Goal: Contribute content: Add original content to the website for others to see

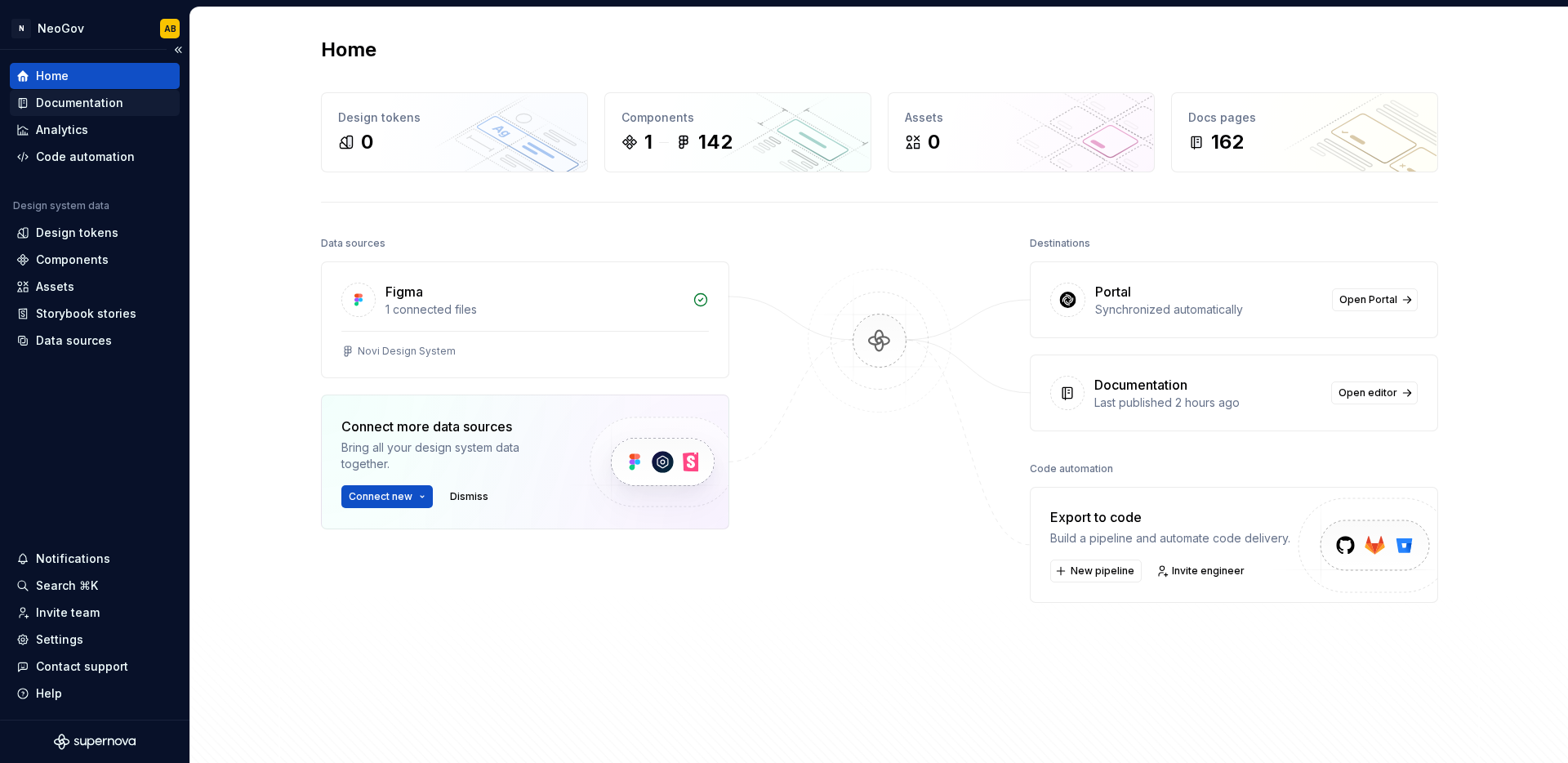
click at [89, 106] on div "Documentation" at bounding box center [79, 102] width 88 height 16
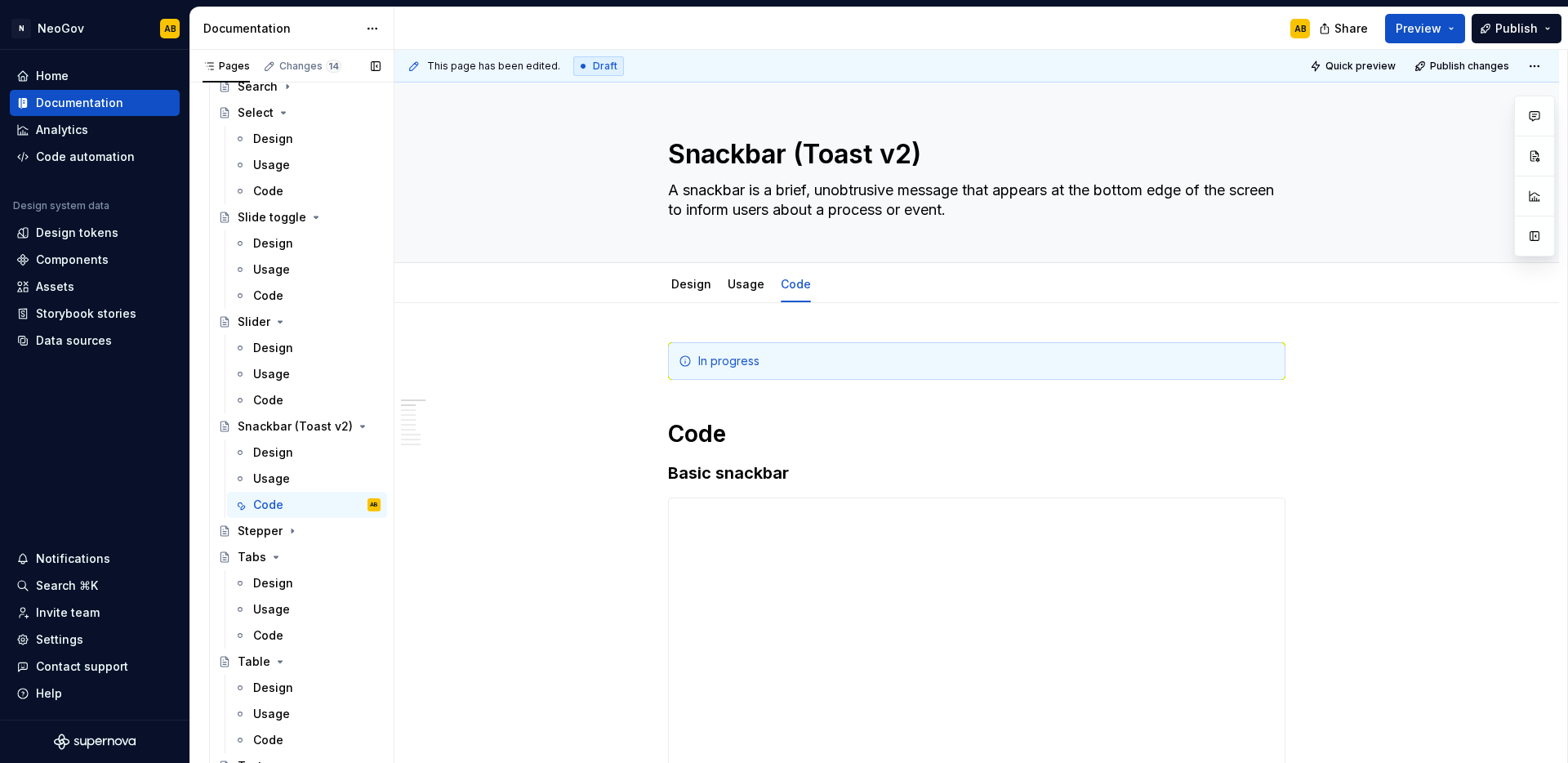
scroll to position [2171, 0]
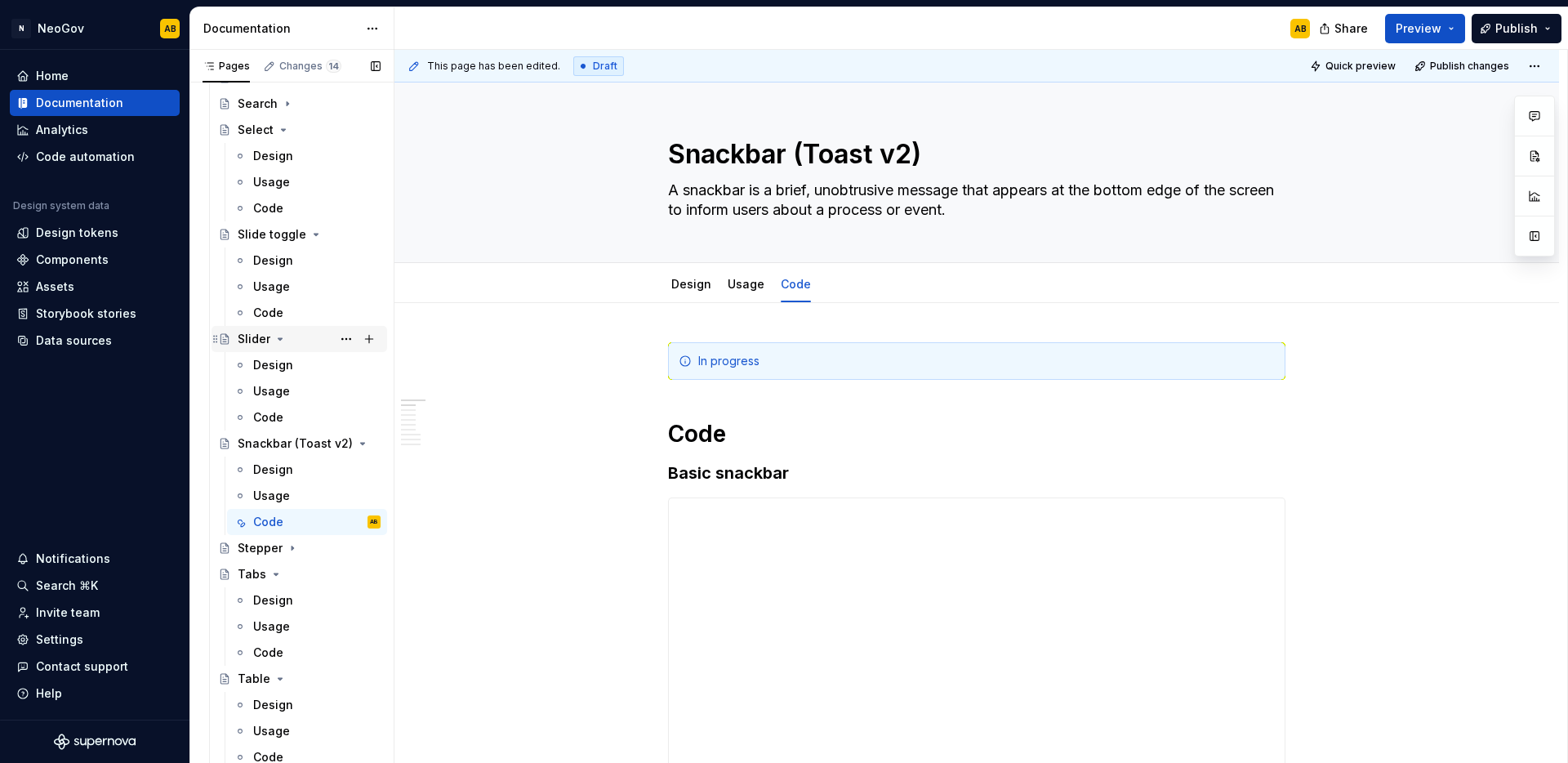
click at [292, 336] on div "Slider" at bounding box center [309, 339] width 143 height 23
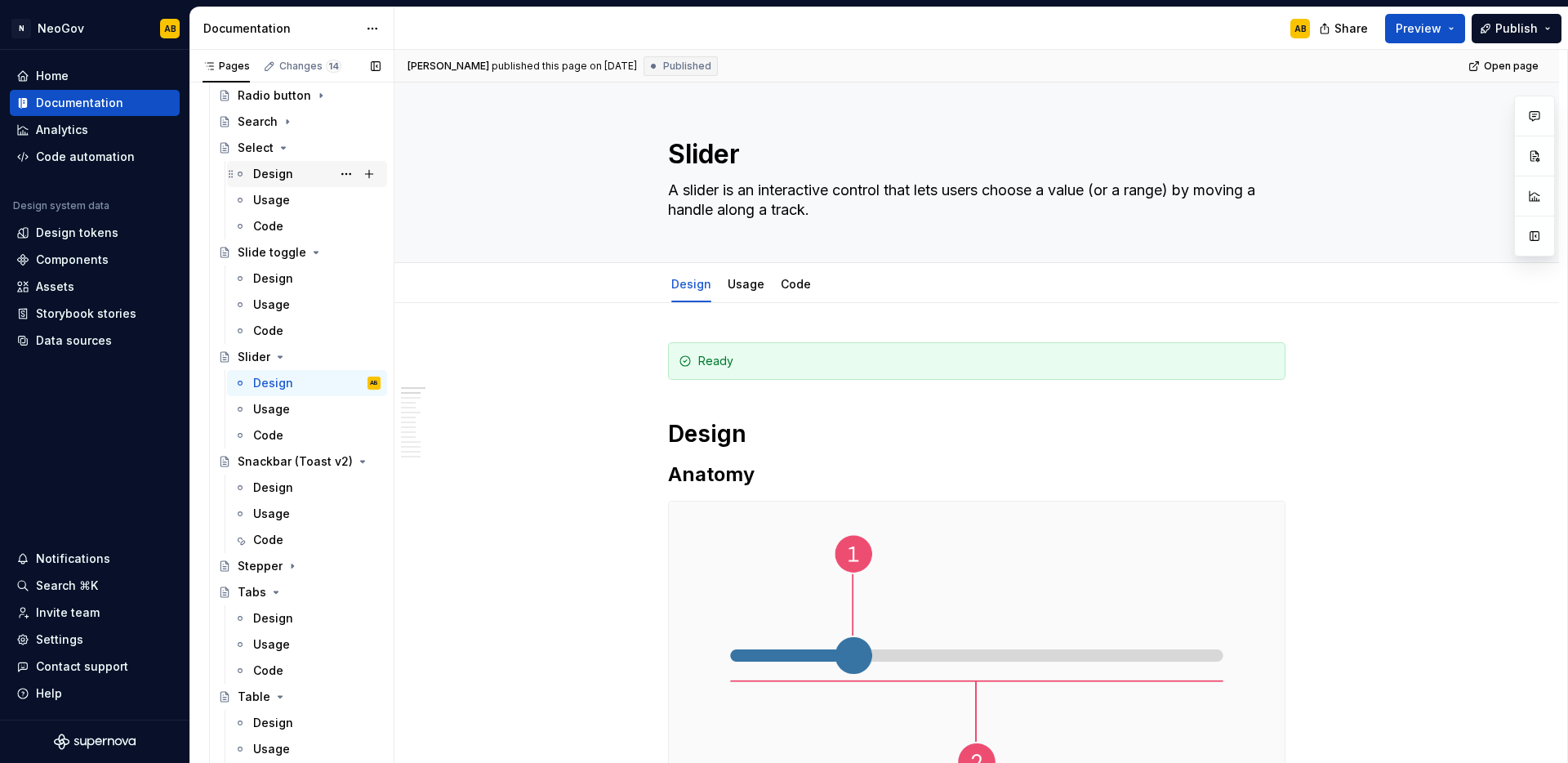
scroll to position [2146, 0]
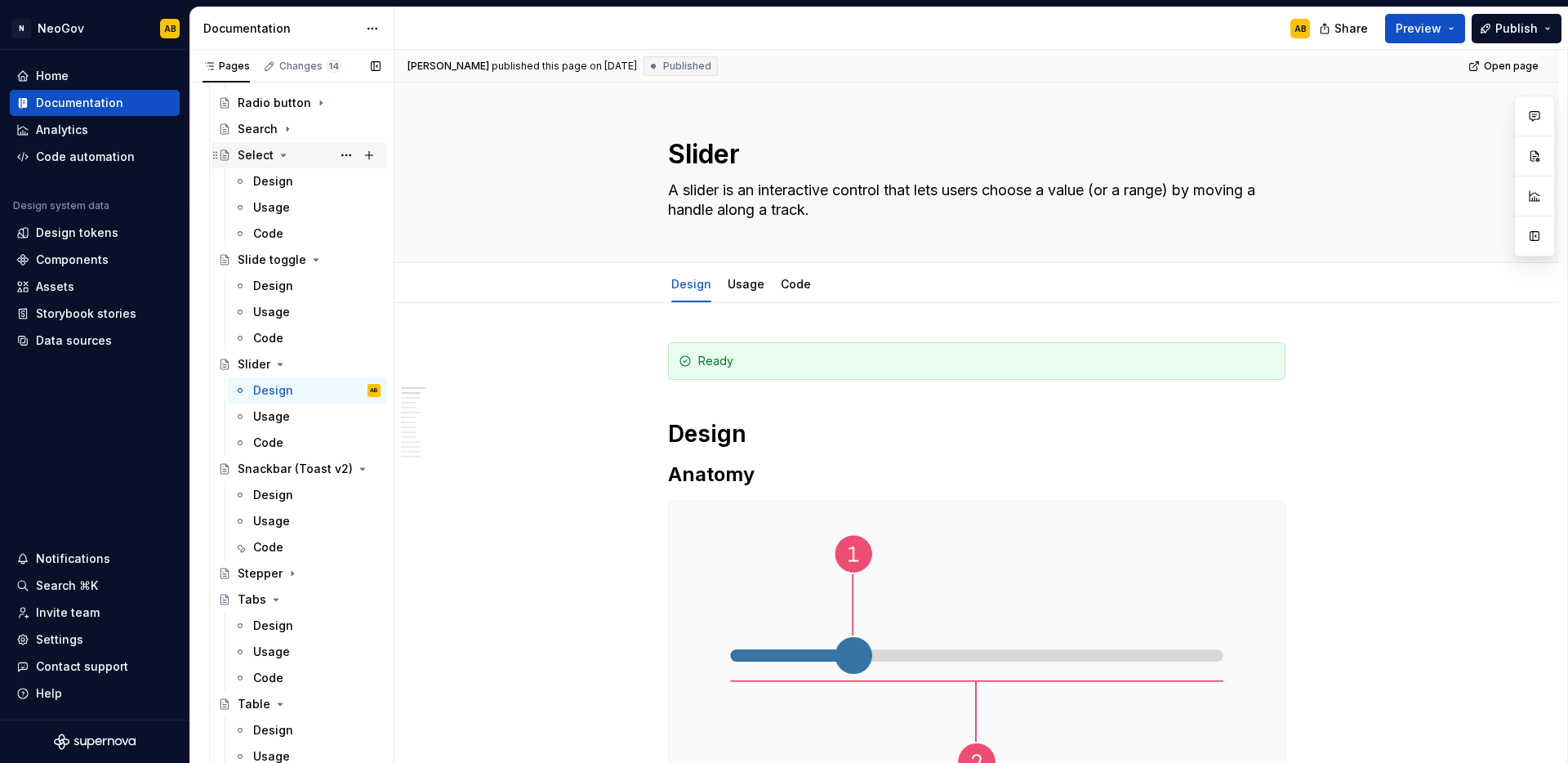
click at [299, 157] on div "Select" at bounding box center [309, 155] width 143 height 23
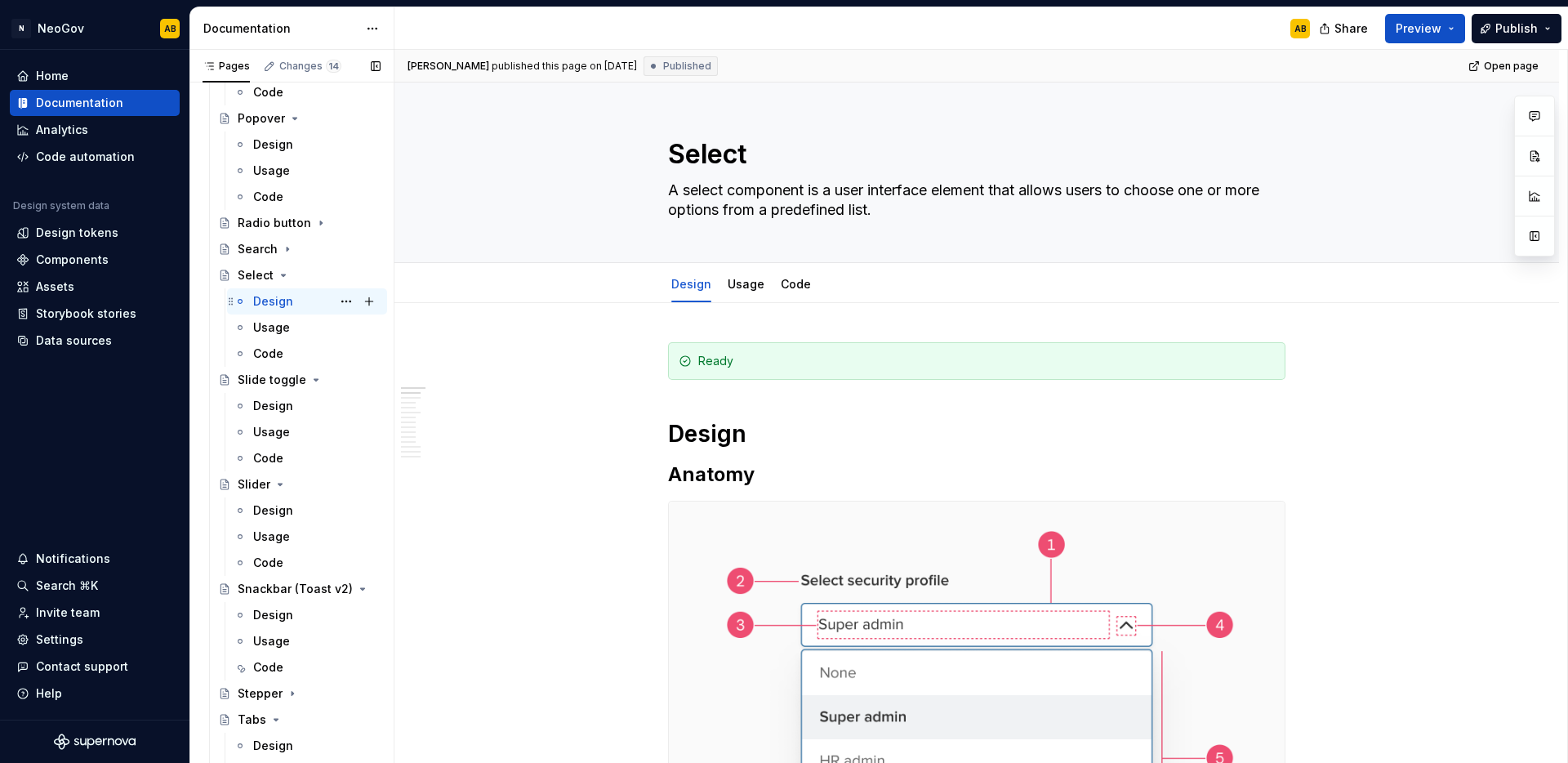
scroll to position [1974, 0]
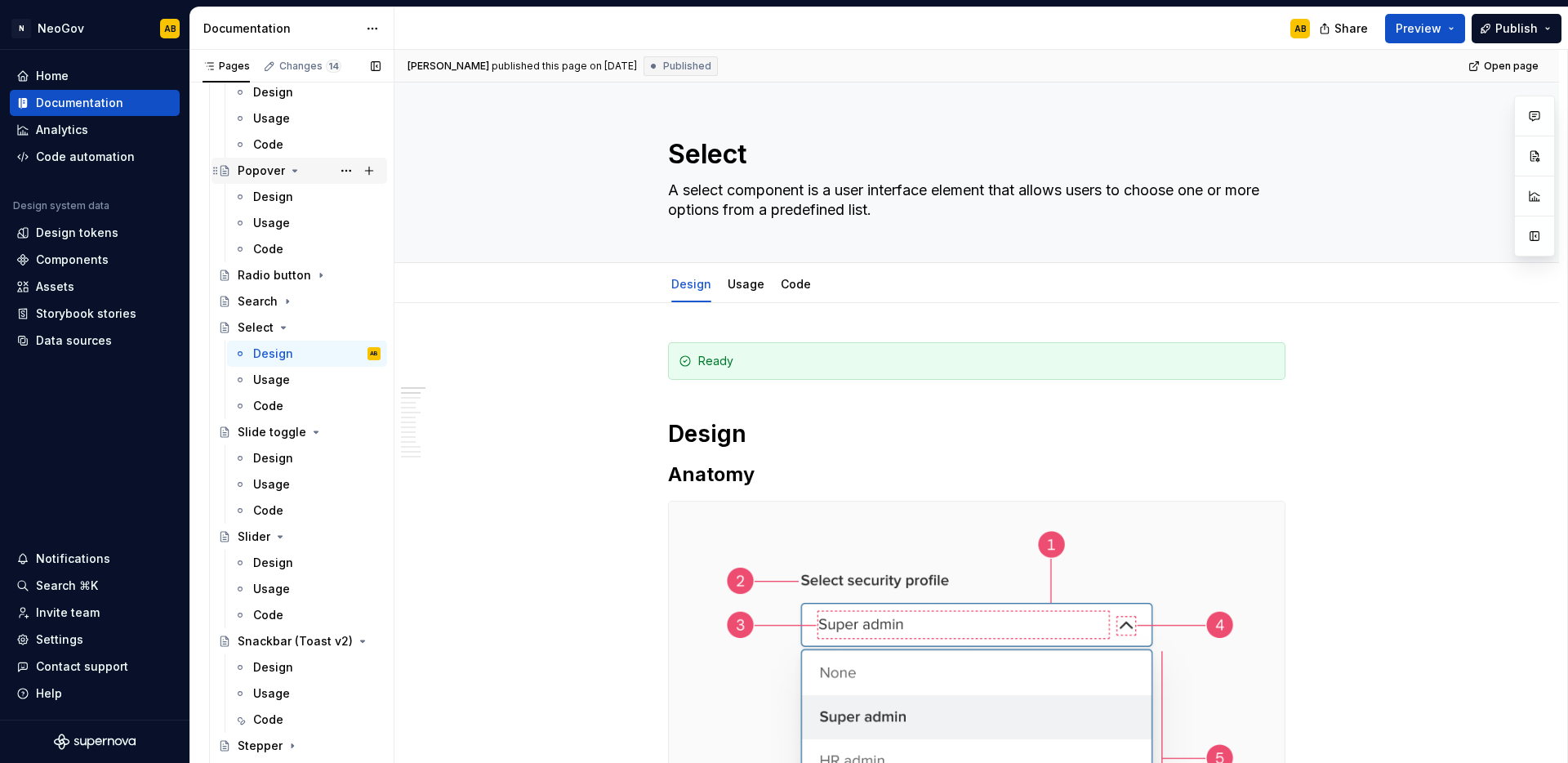
click at [300, 173] on div "Popover" at bounding box center [309, 170] width 143 height 23
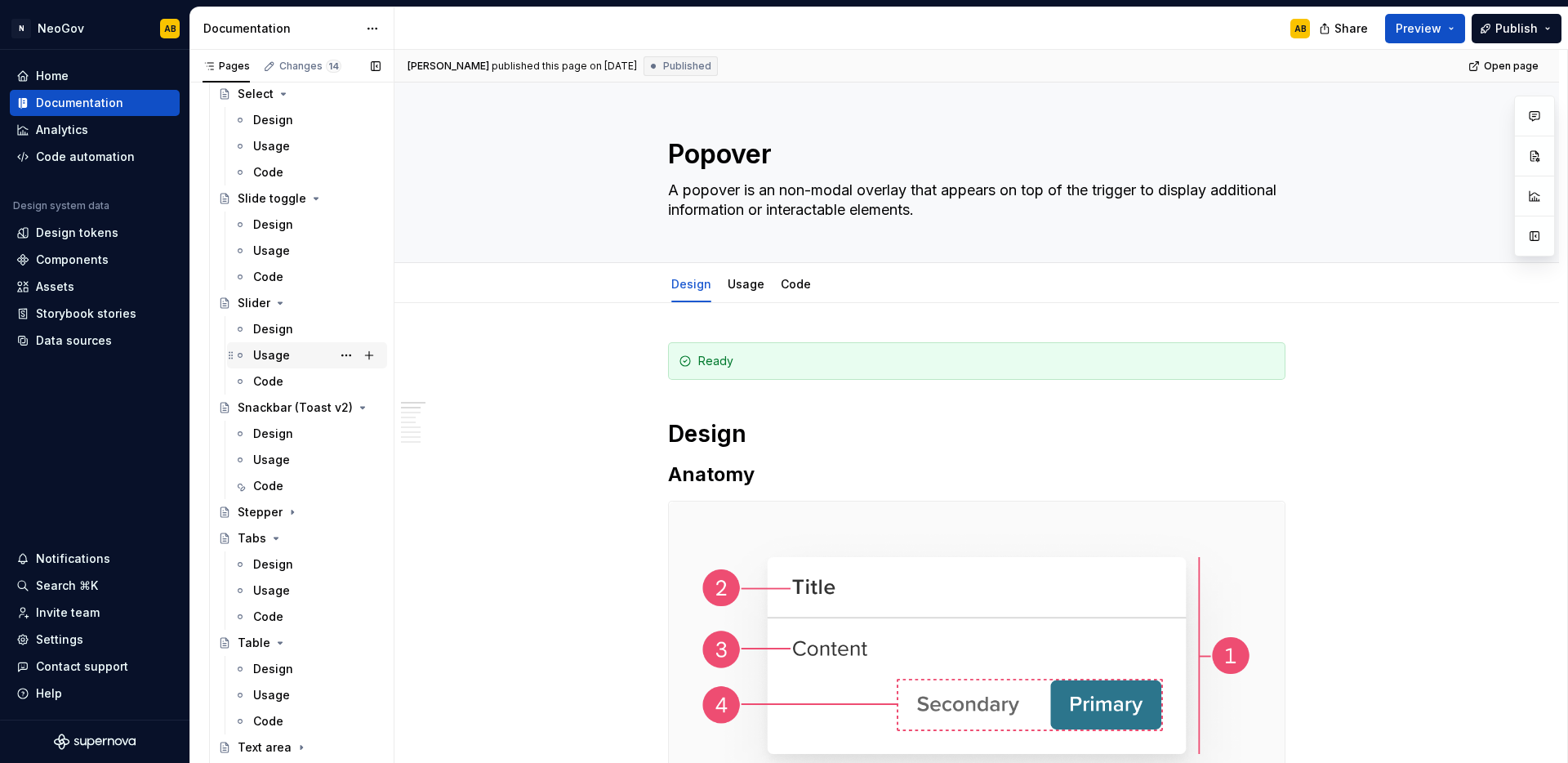
scroll to position [2209, 0]
click at [318, 198] on div "Slide toggle" at bounding box center [309, 197] width 143 height 23
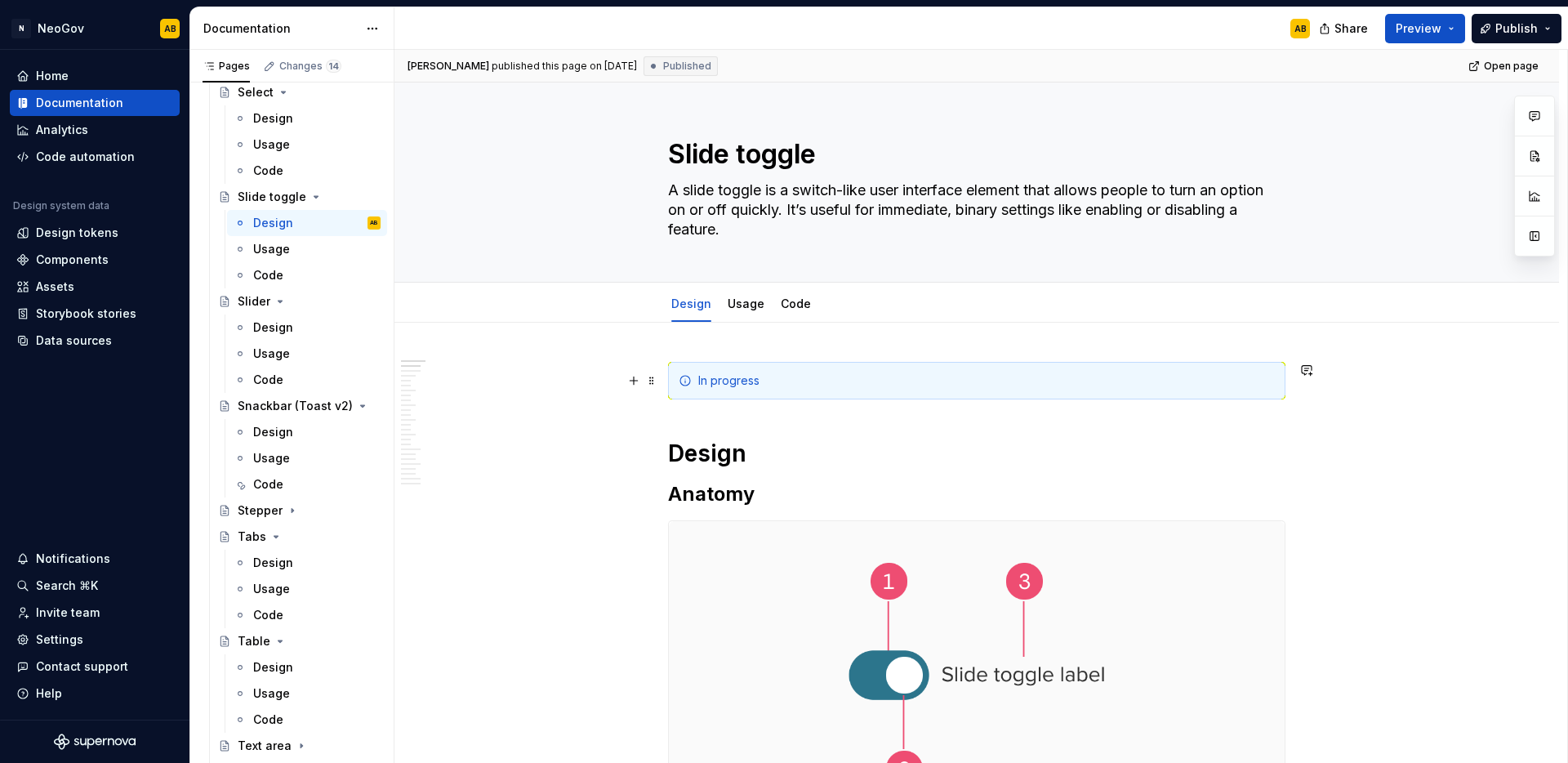
click at [765, 374] on div "In progress" at bounding box center [986, 380] width 576 height 16
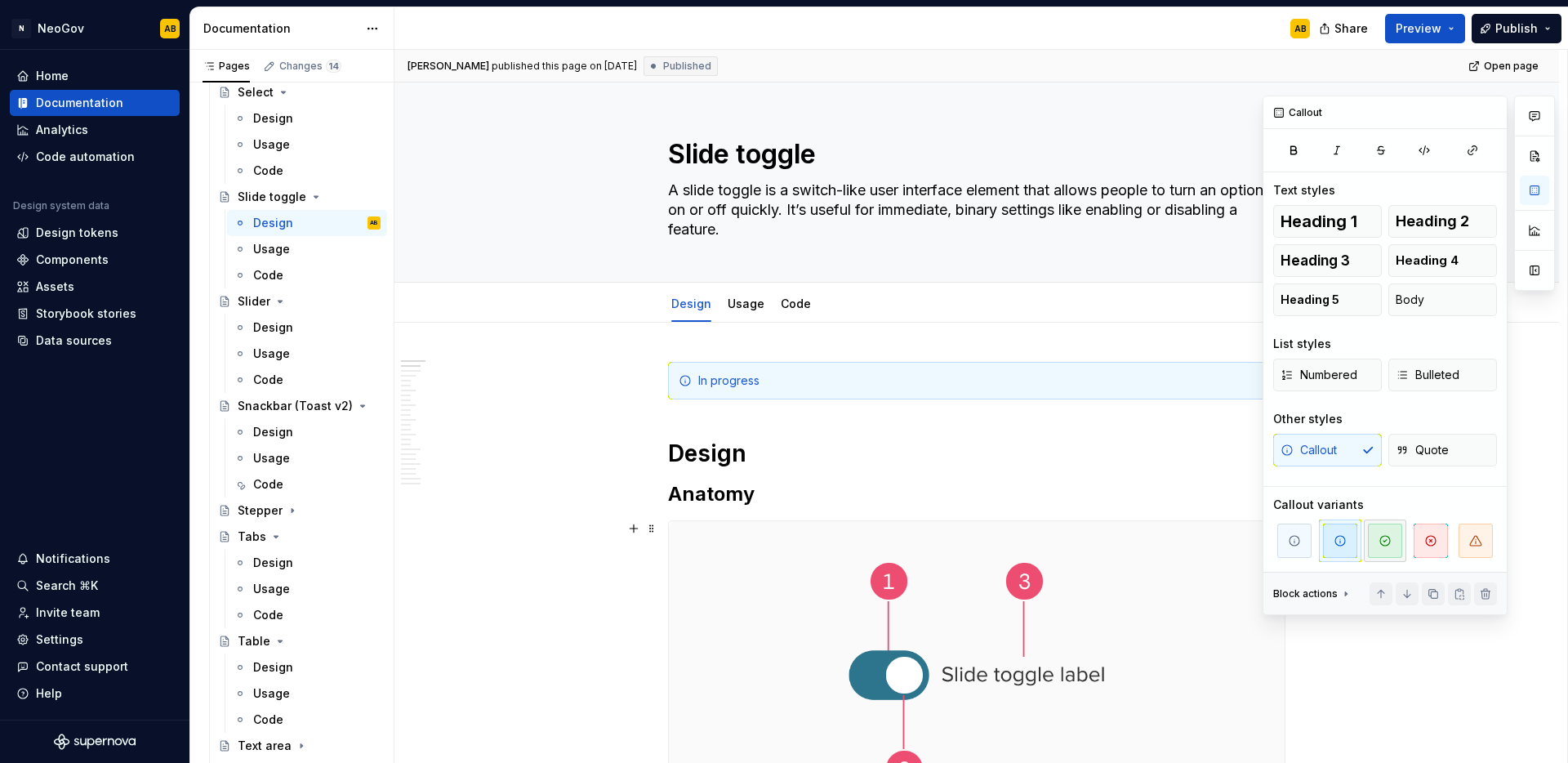
click at [1383, 536] on icon "button" at bounding box center [1384, 540] width 13 height 13
type textarea "*"
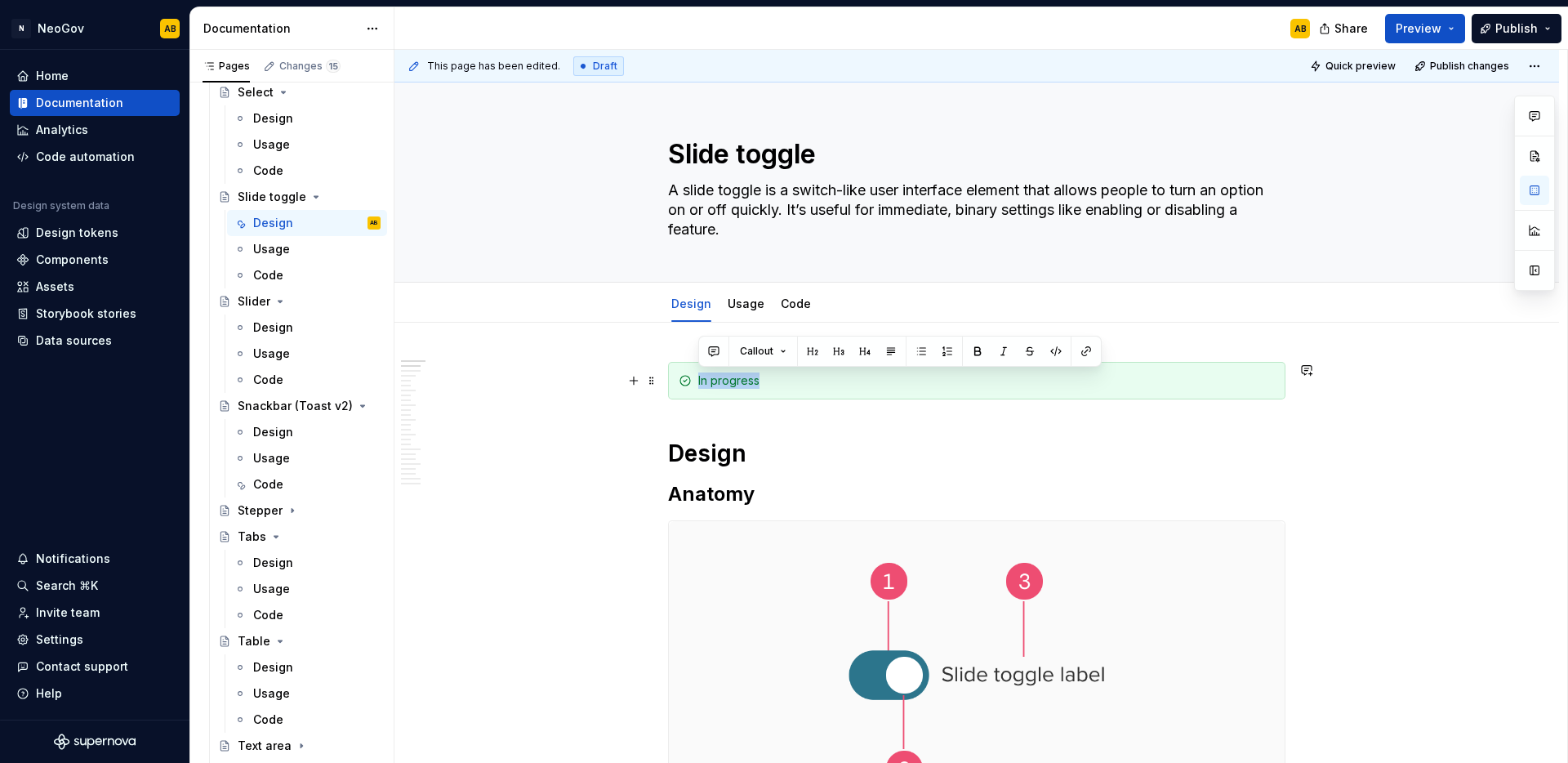
drag, startPoint x: 771, startPoint y: 384, endPoint x: 692, endPoint y: 381, distance: 79.1
click at [692, 381] on div "In progress" at bounding box center [976, 381] width 617 height 37
click at [650, 385] on span at bounding box center [651, 381] width 13 height 23
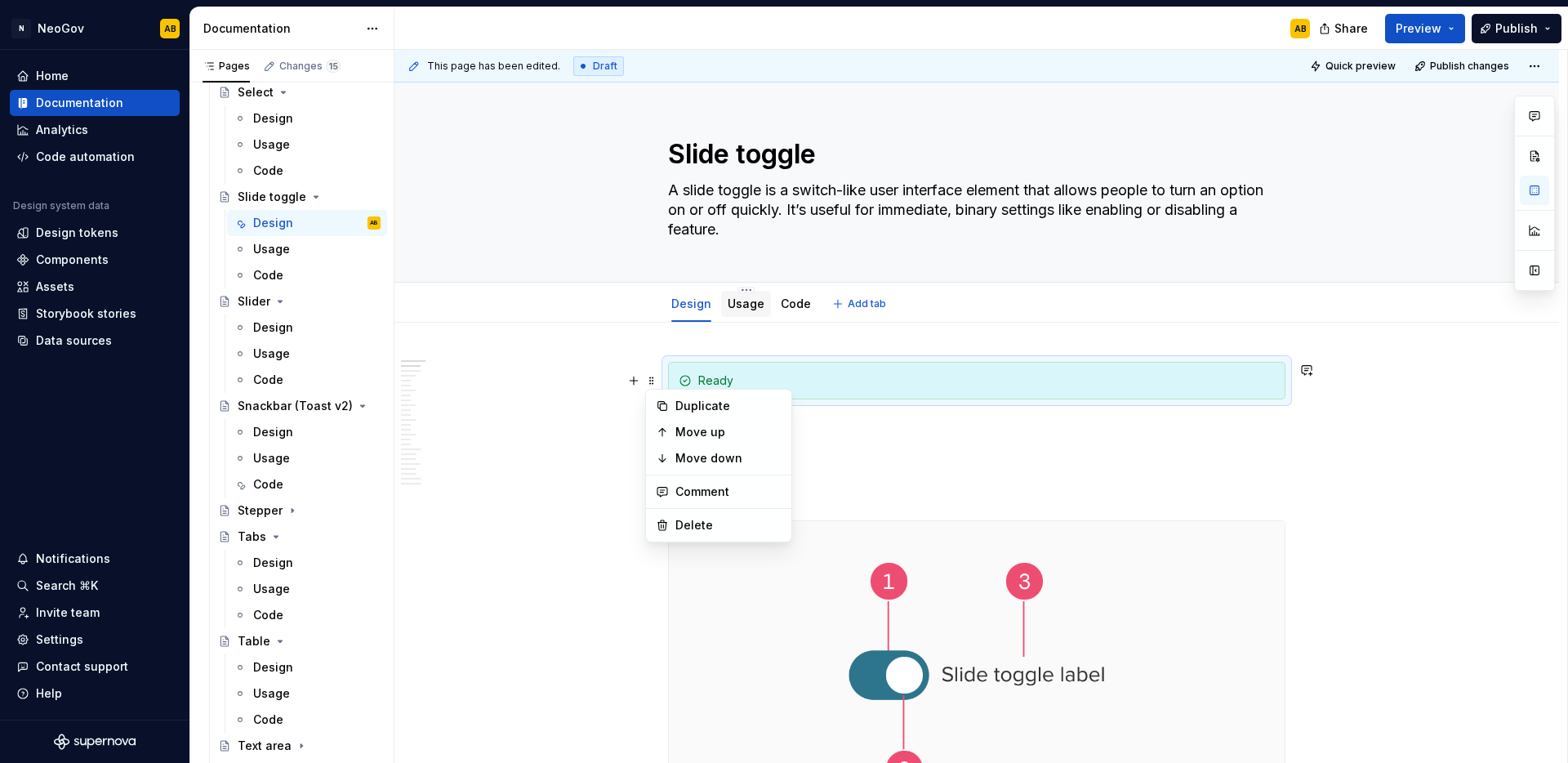
click at [751, 310] on div "Usage" at bounding box center [746, 303] width 37 height 16
click at [743, 308] on link "Usage" at bounding box center [746, 303] width 37 height 14
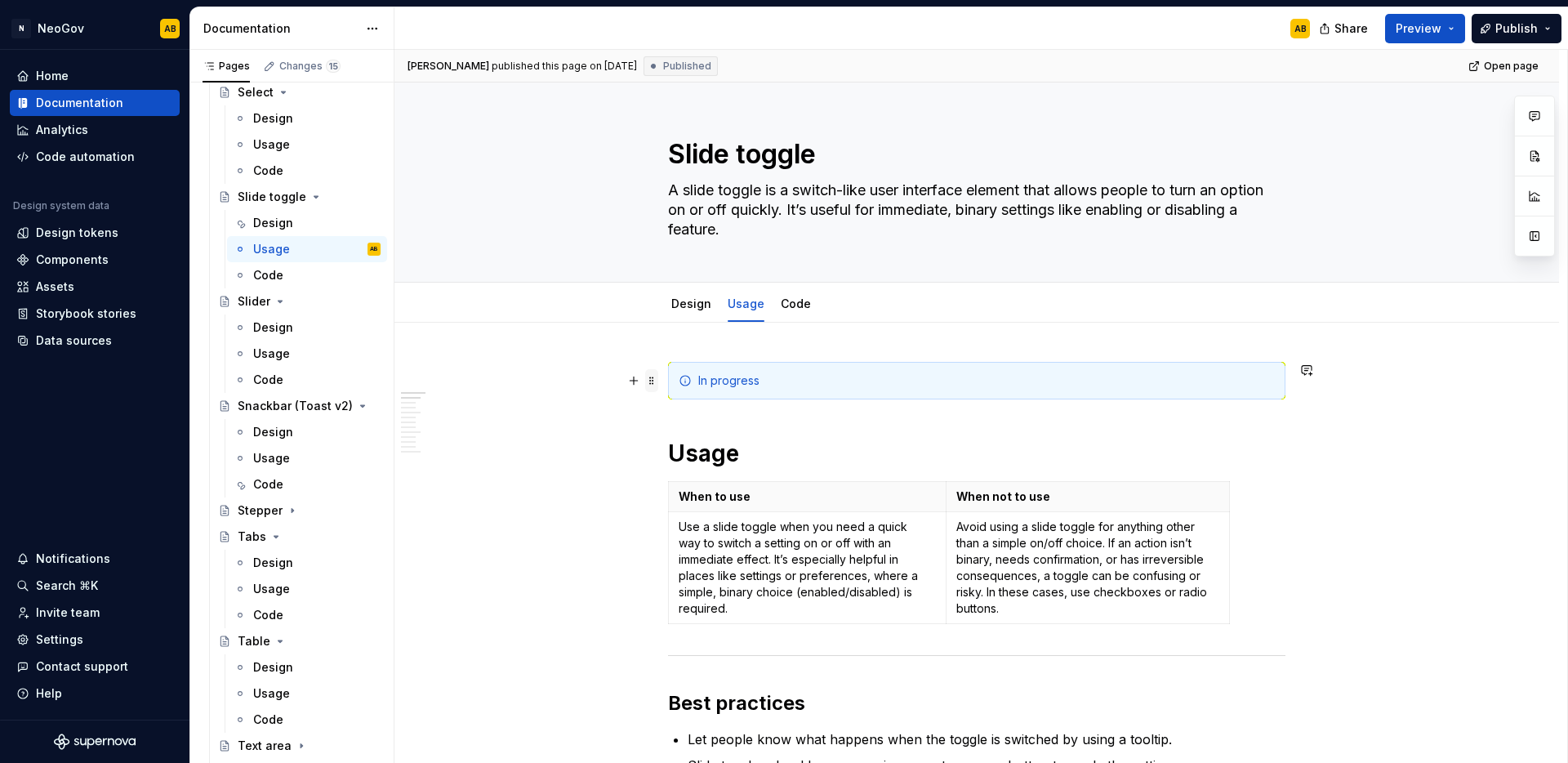
click at [653, 385] on span at bounding box center [651, 381] width 13 height 23
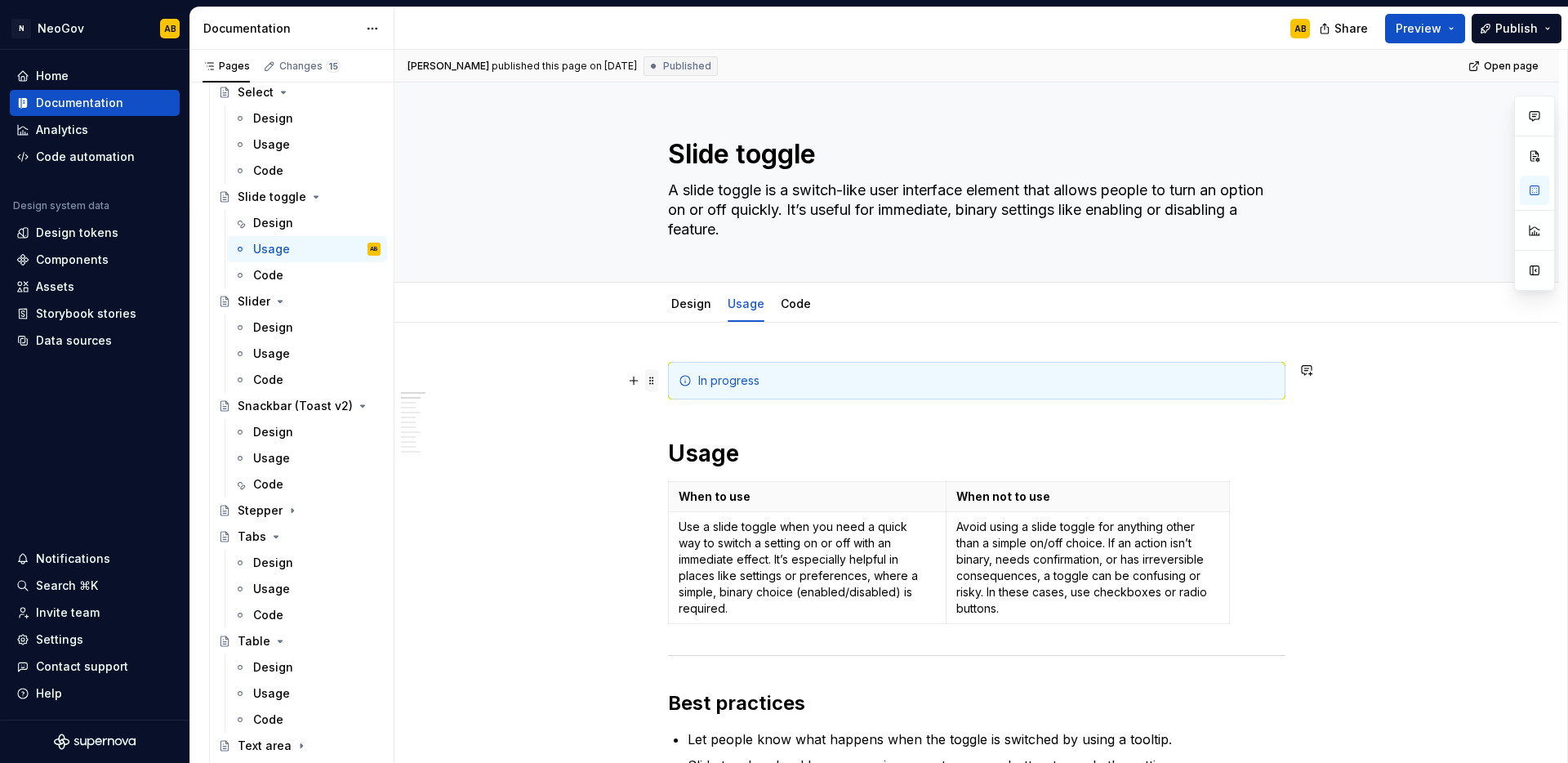
click at [656, 383] on span at bounding box center [651, 381] width 13 height 23
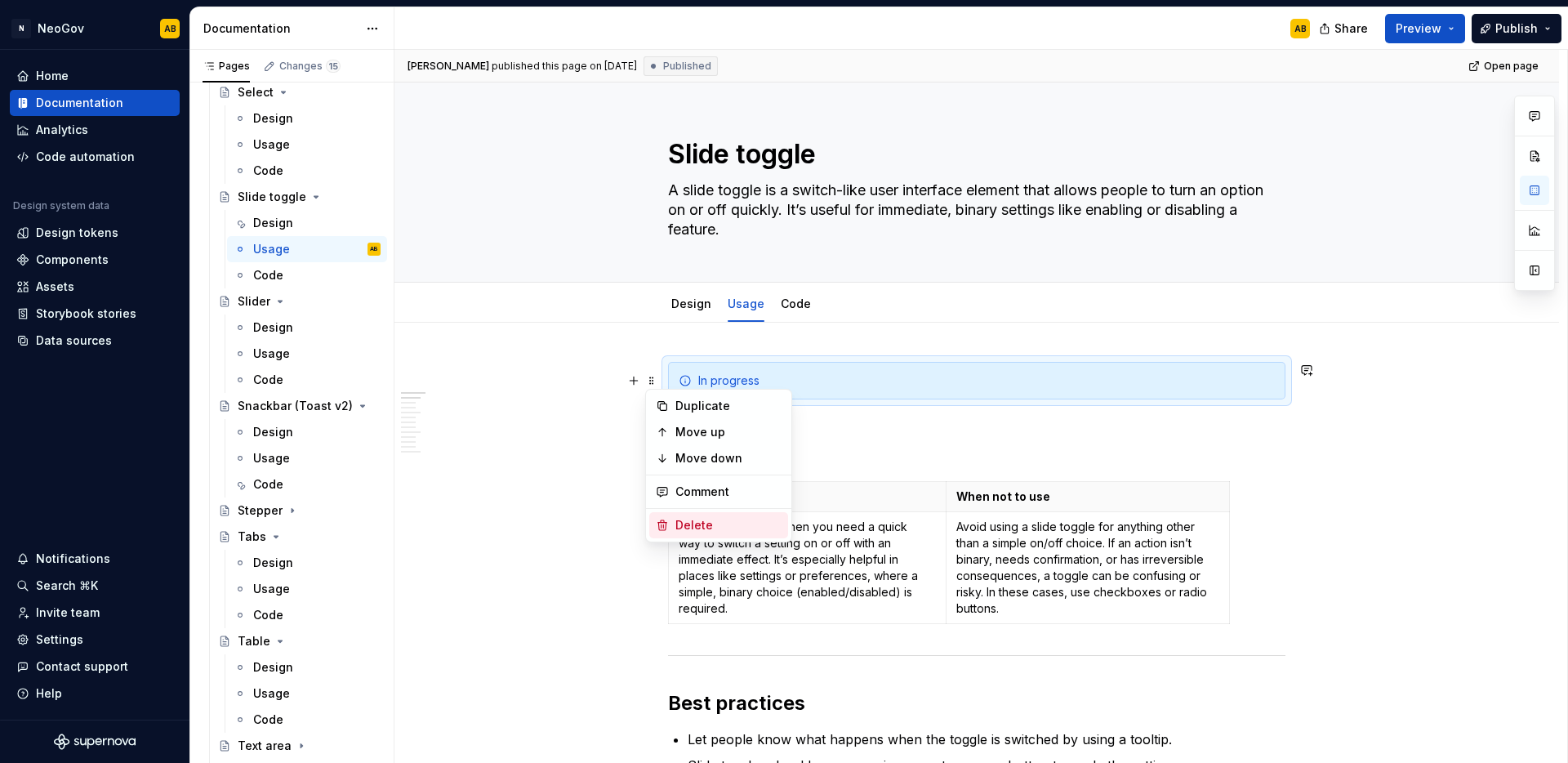
click at [694, 519] on div "Delete" at bounding box center [728, 525] width 106 height 16
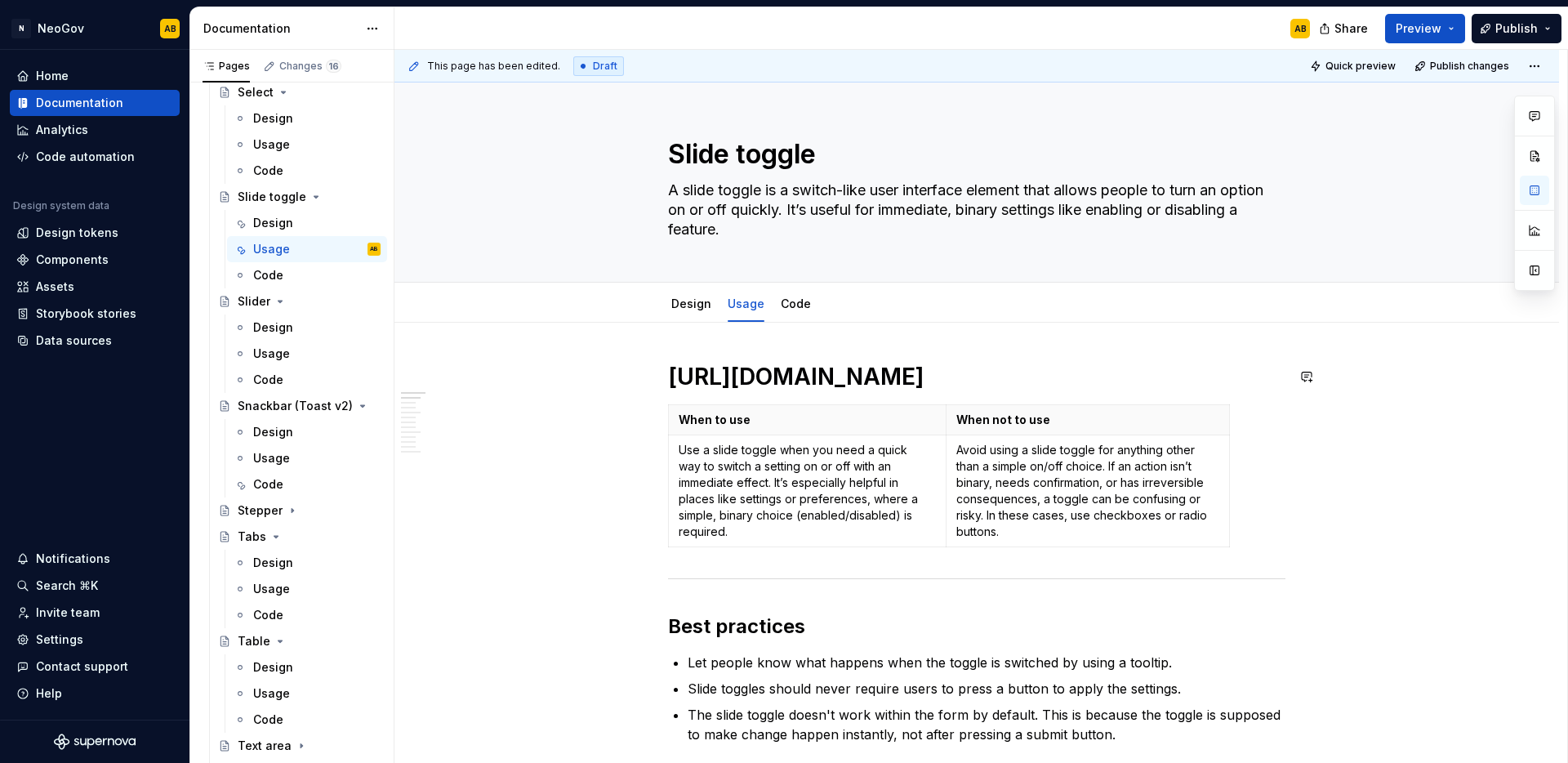
type textarea "*"
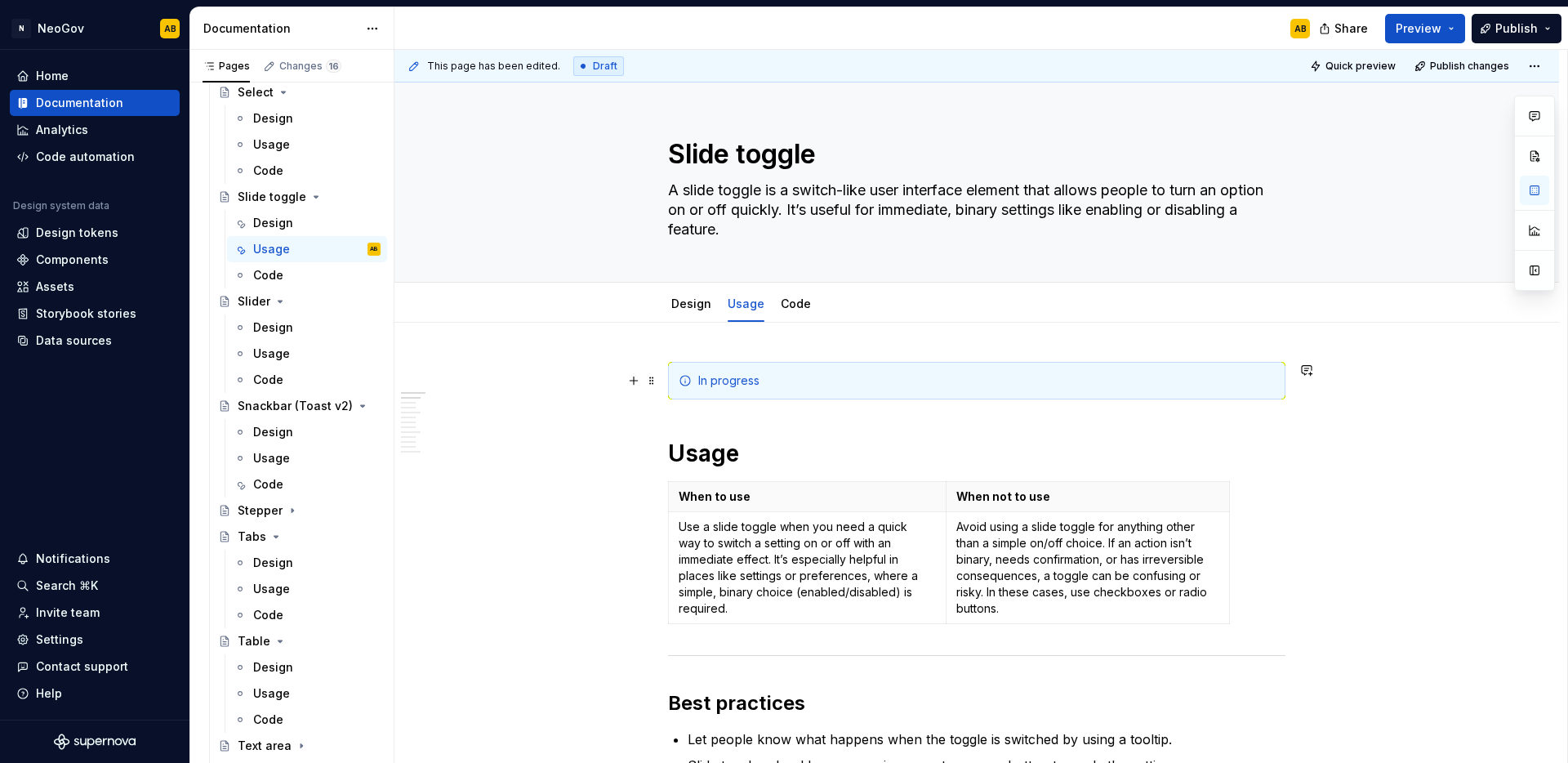
click at [753, 381] on div "In progress" at bounding box center [986, 380] width 576 height 16
drag, startPoint x: 771, startPoint y: 382, endPoint x: 690, endPoint y: 379, distance: 81.1
click at [690, 379] on div "In progress" at bounding box center [976, 381] width 617 height 37
click at [873, 380] on div "Ready" at bounding box center [986, 380] width 576 height 16
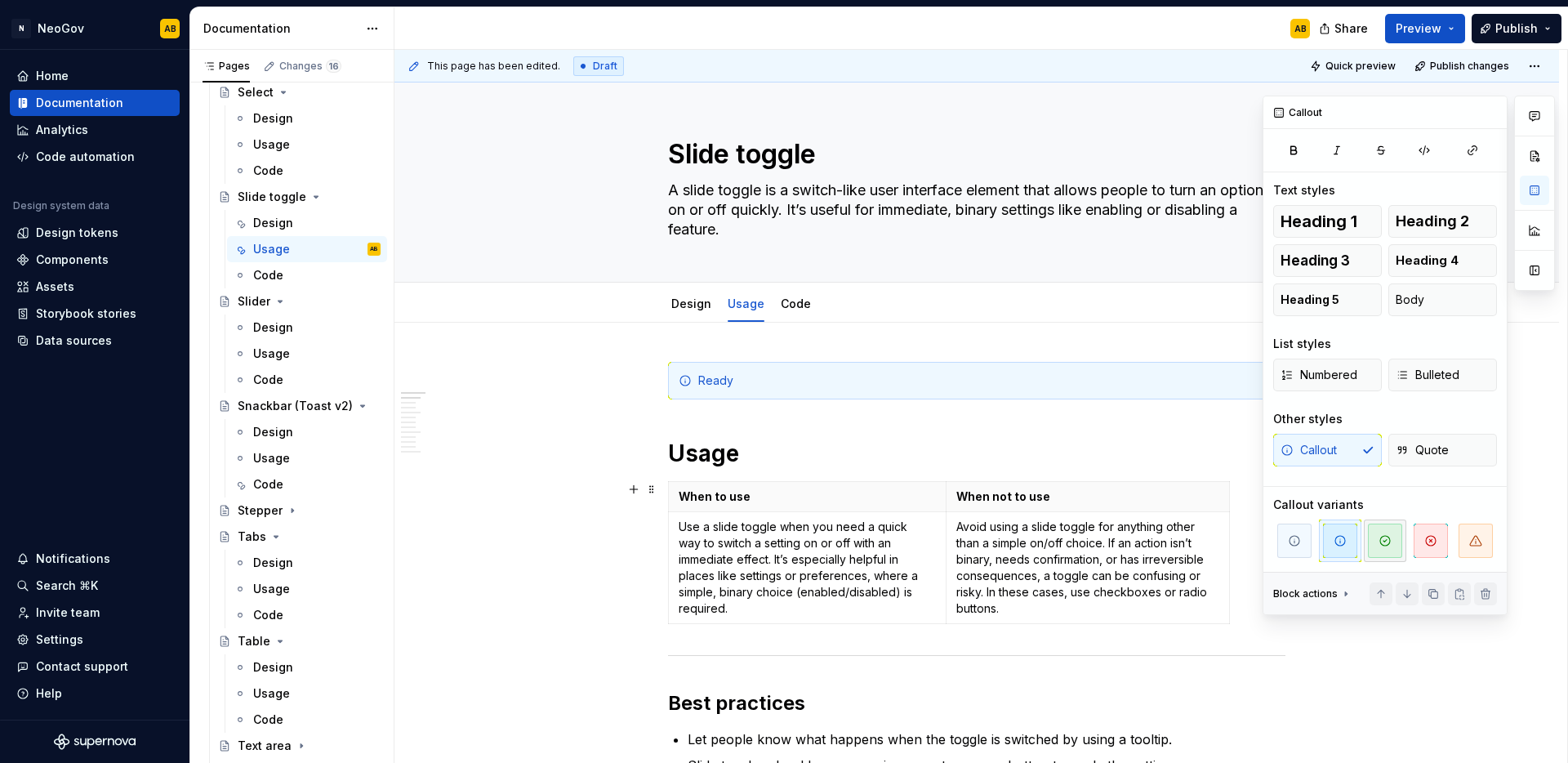
click at [1374, 542] on span "button" at bounding box center [1385, 541] width 34 height 34
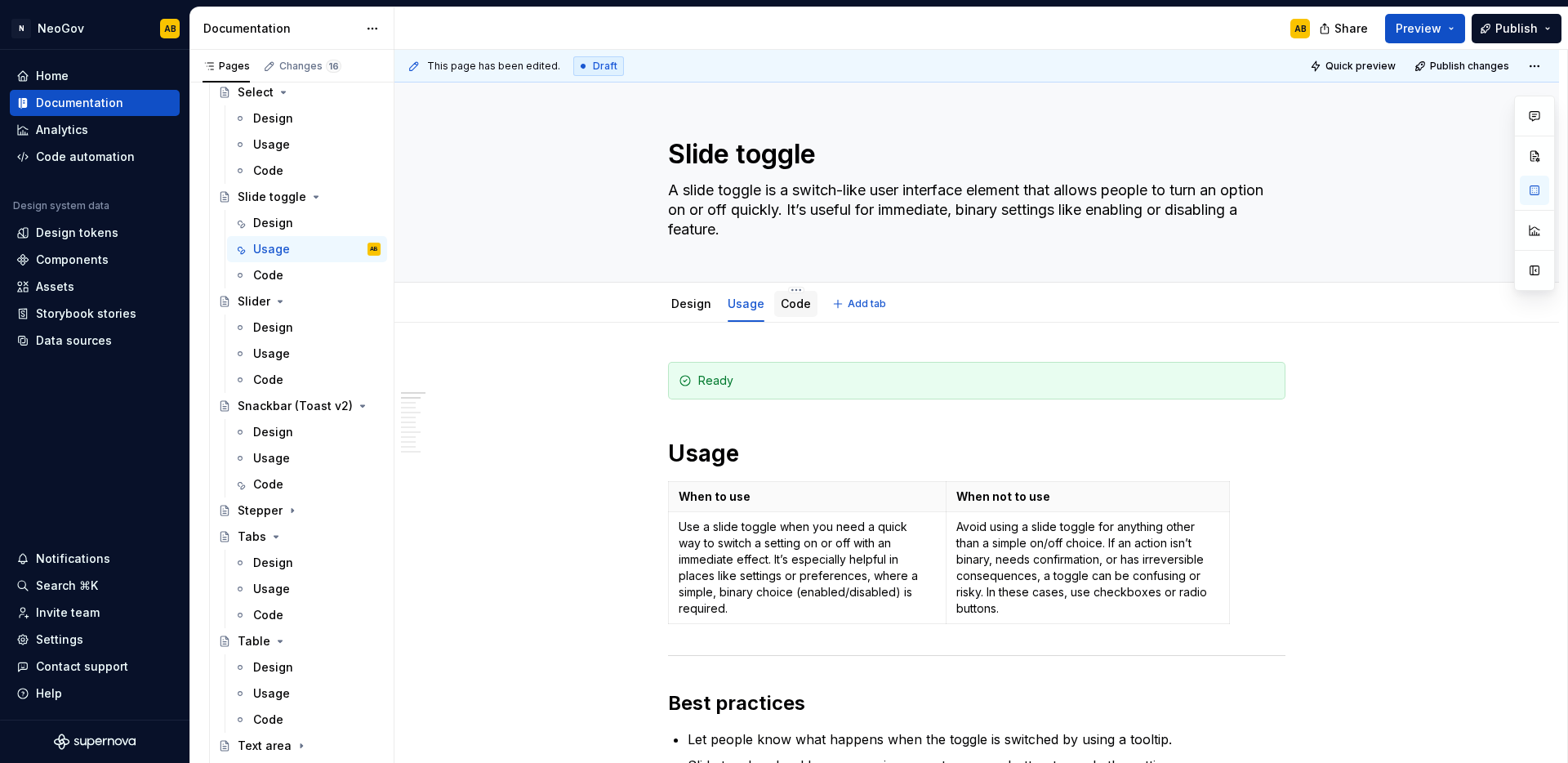
click at [789, 313] on div "Code" at bounding box center [795, 303] width 30 height 20
click at [799, 313] on div "Code" at bounding box center [795, 304] width 43 height 26
click at [784, 302] on link "Code" at bounding box center [795, 303] width 30 height 14
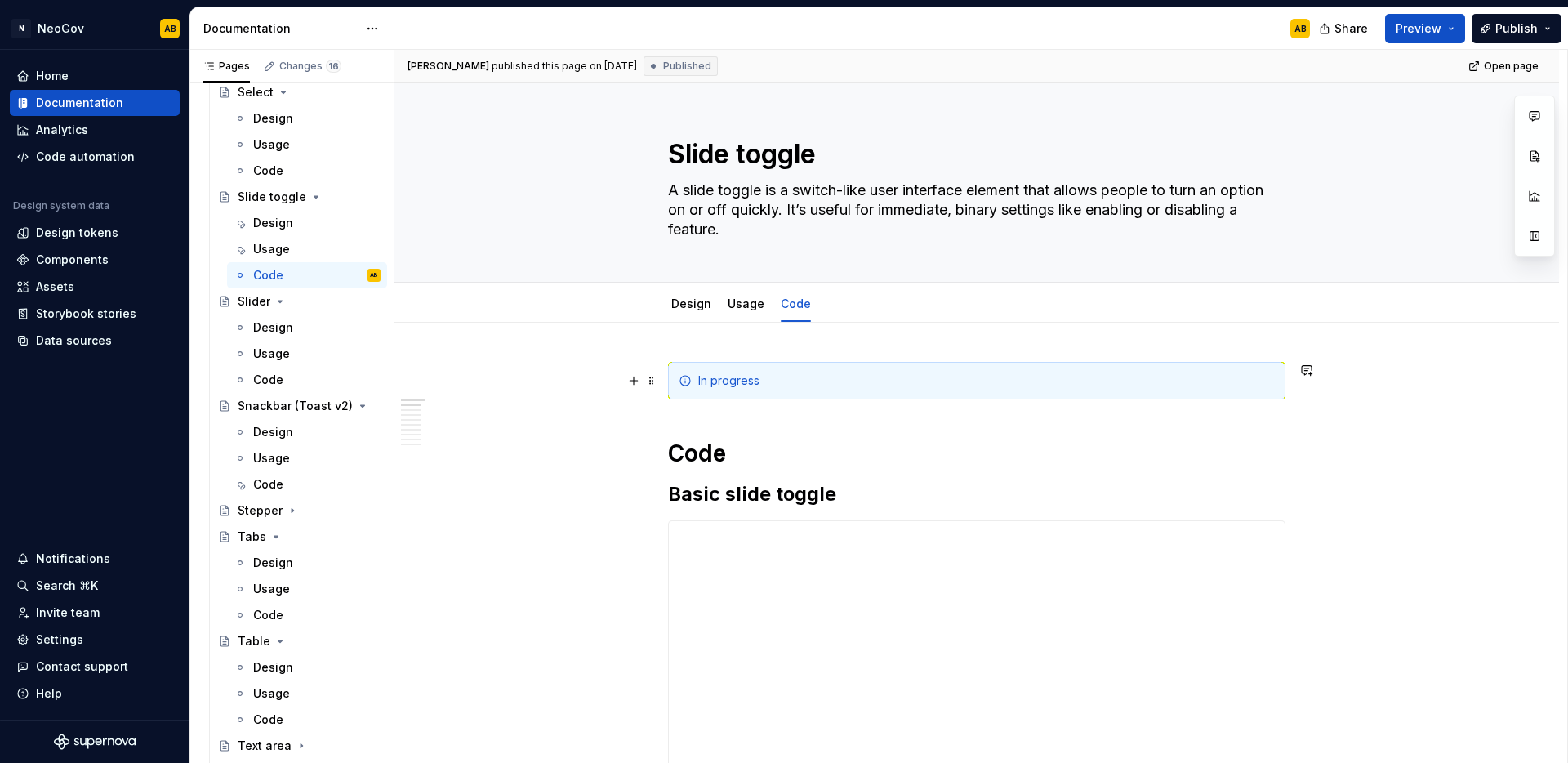
click at [823, 371] on div "In progress" at bounding box center [976, 381] width 617 height 37
drag, startPoint x: 942, startPoint y: 376, endPoint x: 696, endPoint y: 374, distance: 246.0
click at [698, 374] on div "In progress" at bounding box center [986, 380] width 576 height 16
click at [839, 379] on div "In progress" at bounding box center [986, 380] width 576 height 16
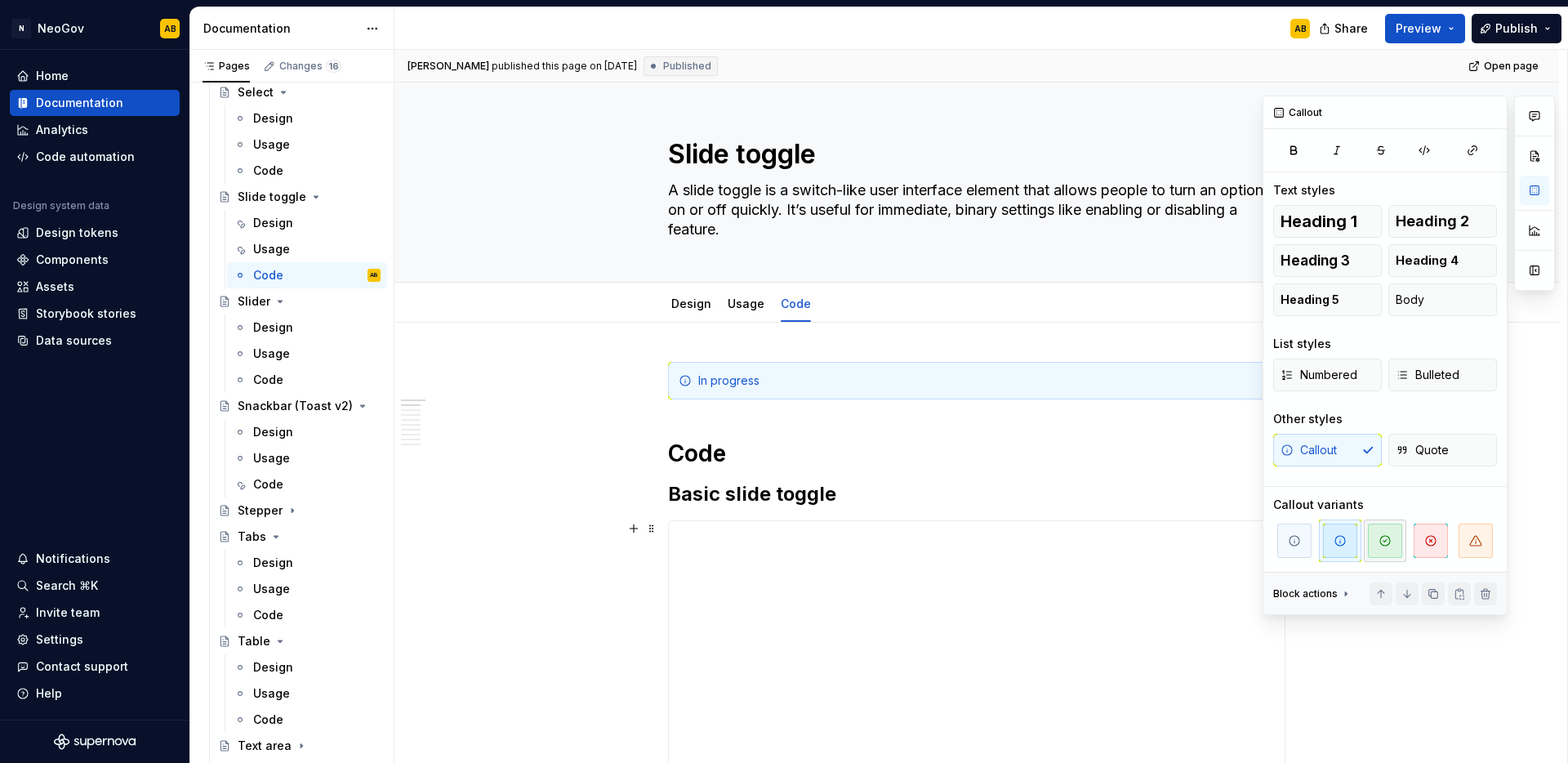
click at [1388, 554] on span "button" at bounding box center [1385, 541] width 34 height 34
type textarea "*"
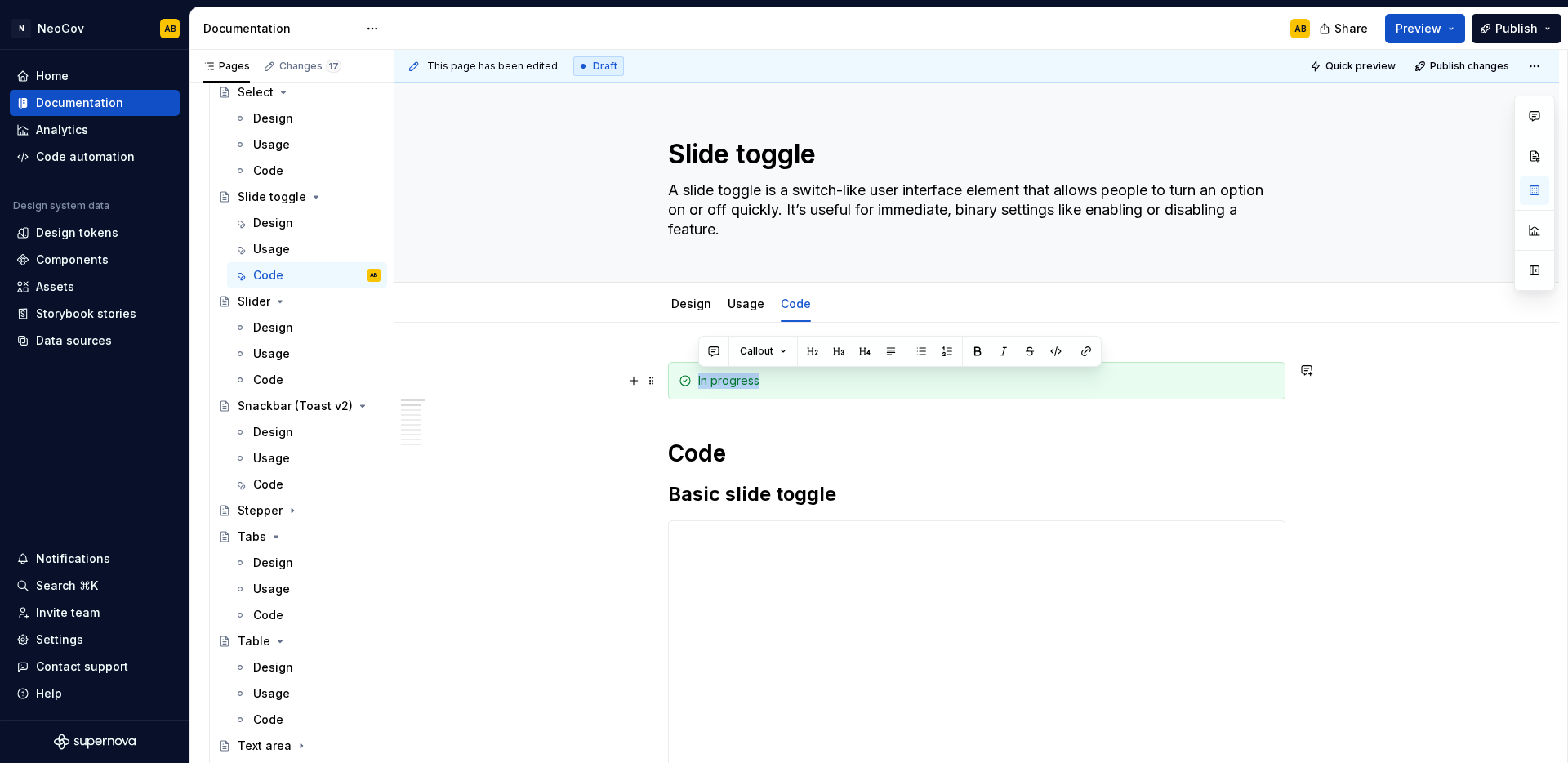
drag, startPoint x: 761, startPoint y: 387, endPoint x: 693, endPoint y: 382, distance: 68.2
click at [693, 382] on div "In progress" at bounding box center [976, 381] width 617 height 37
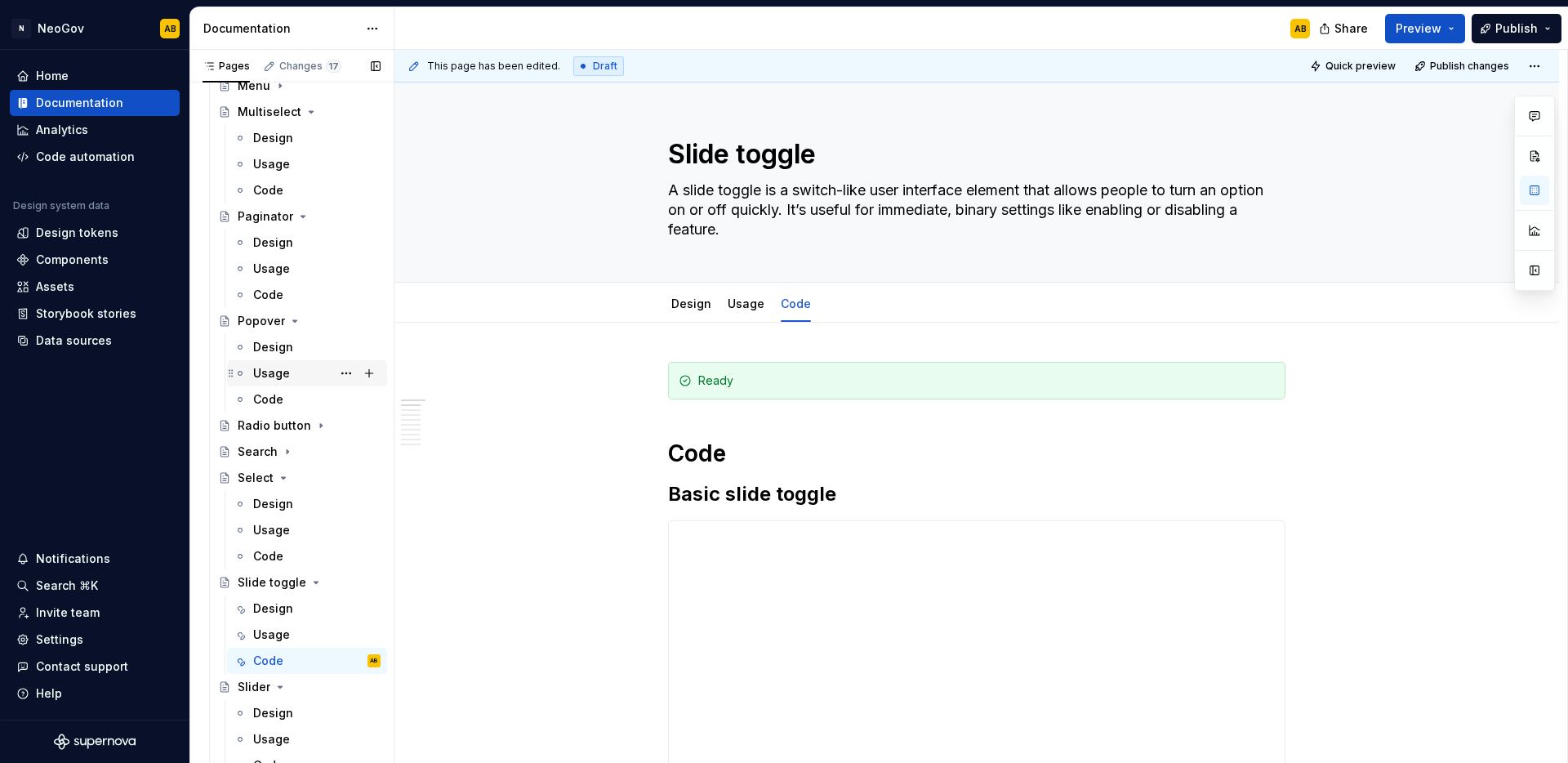
scroll to position [1801, 0]
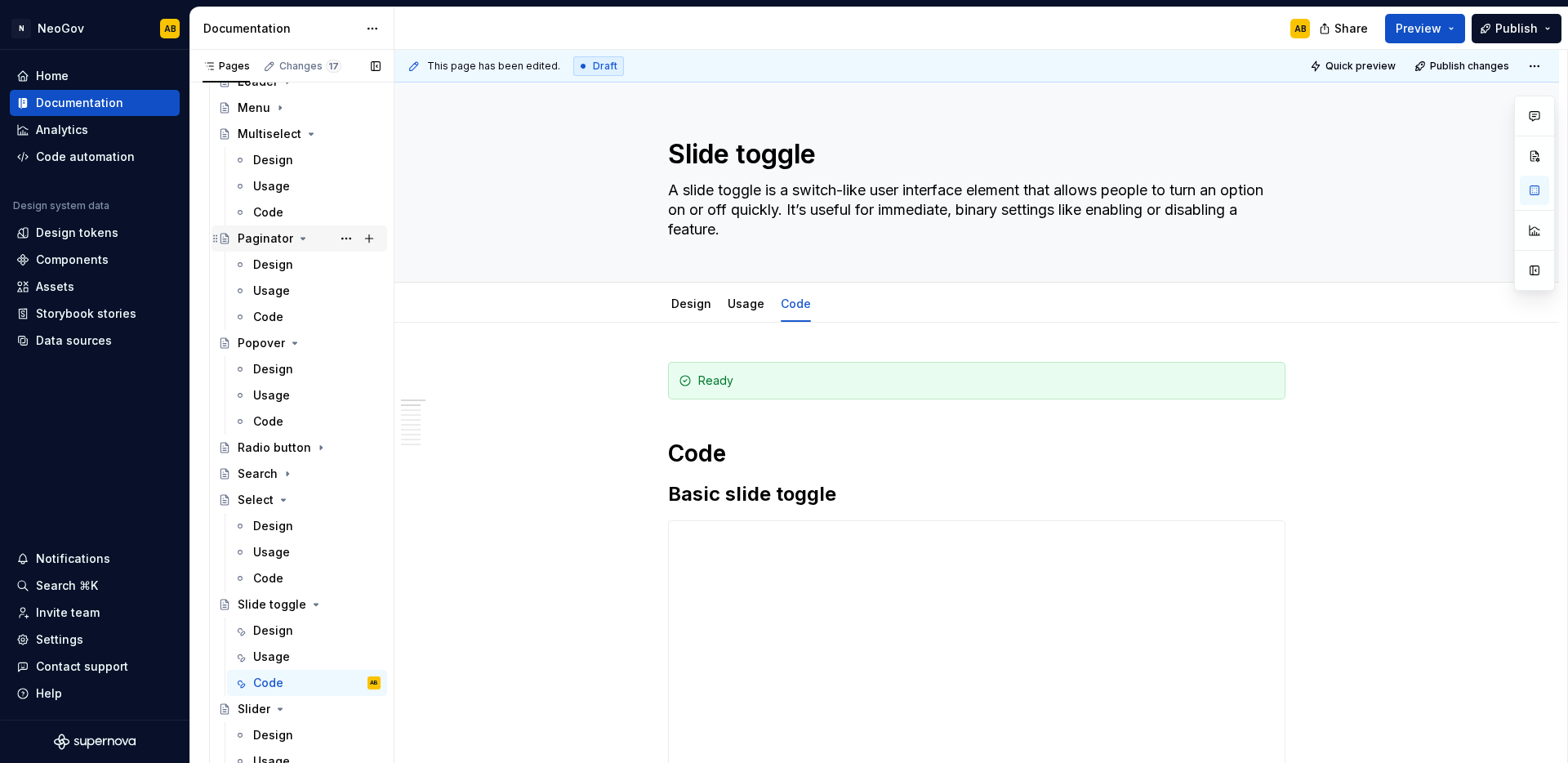
click at [272, 244] on div "Paginator" at bounding box center [265, 238] width 55 height 16
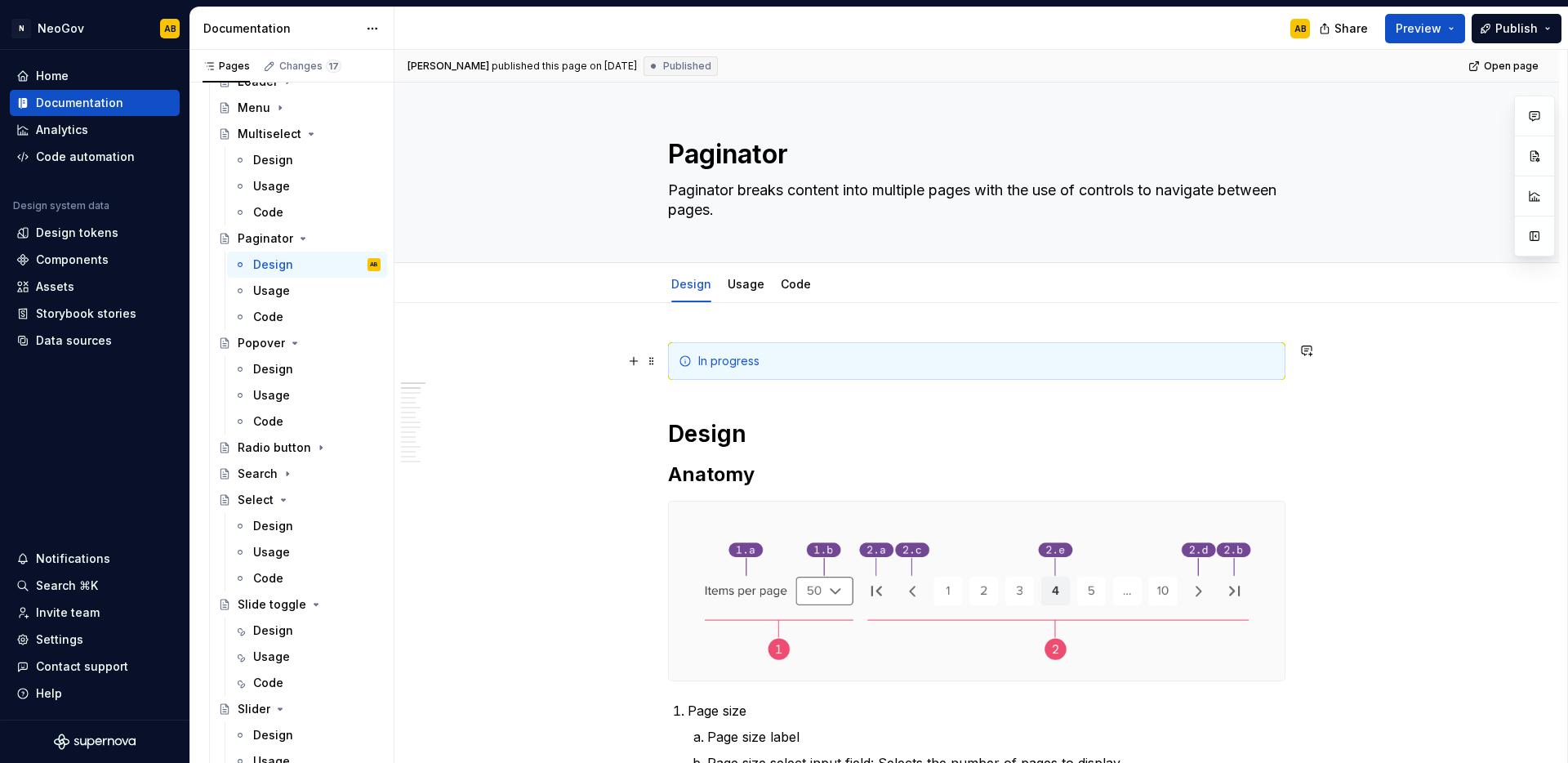
click at [784, 359] on div "In progress" at bounding box center [986, 360] width 576 height 16
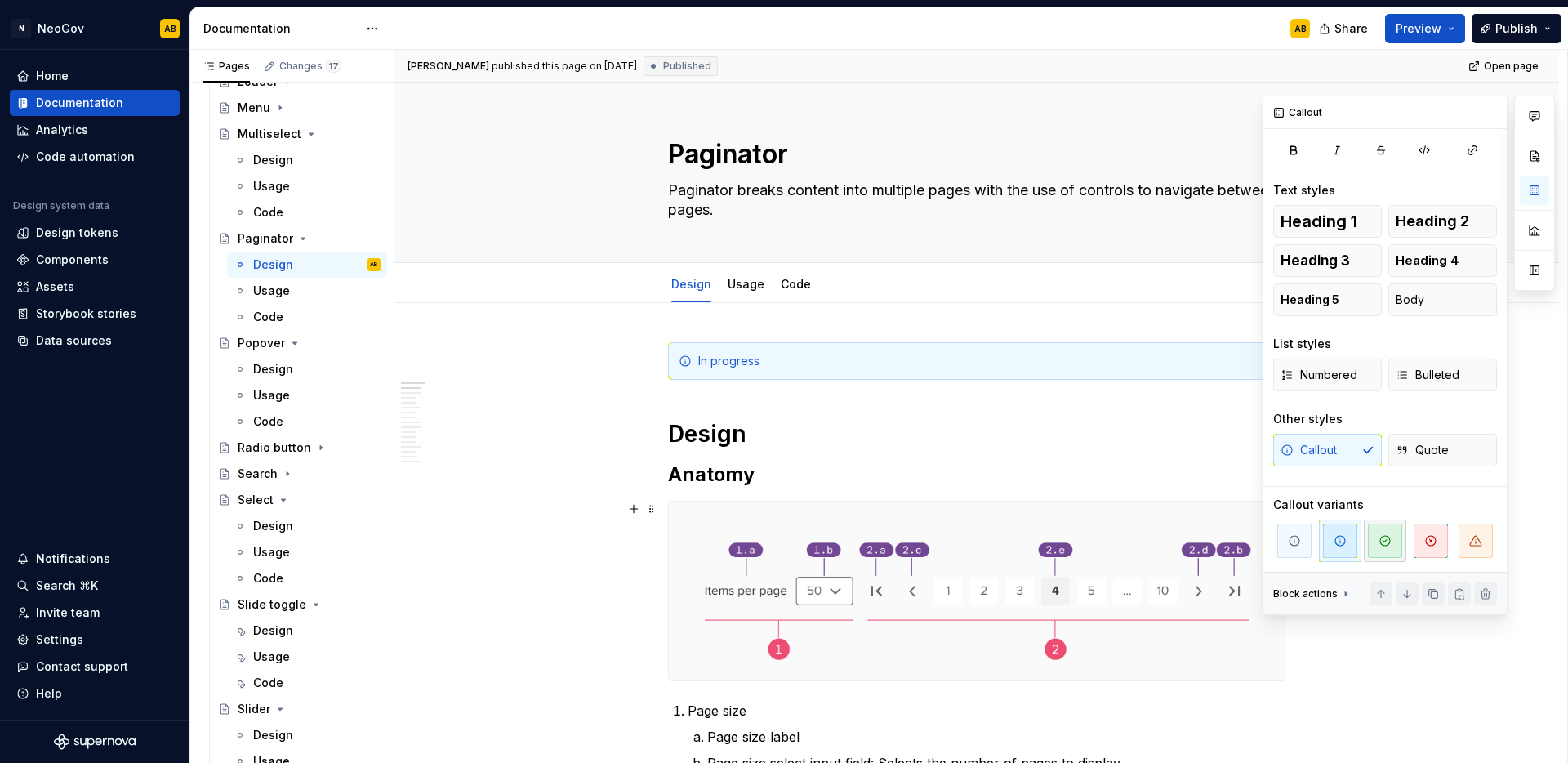
click at [1376, 531] on span "button" at bounding box center [1385, 541] width 34 height 34
type textarea "*"
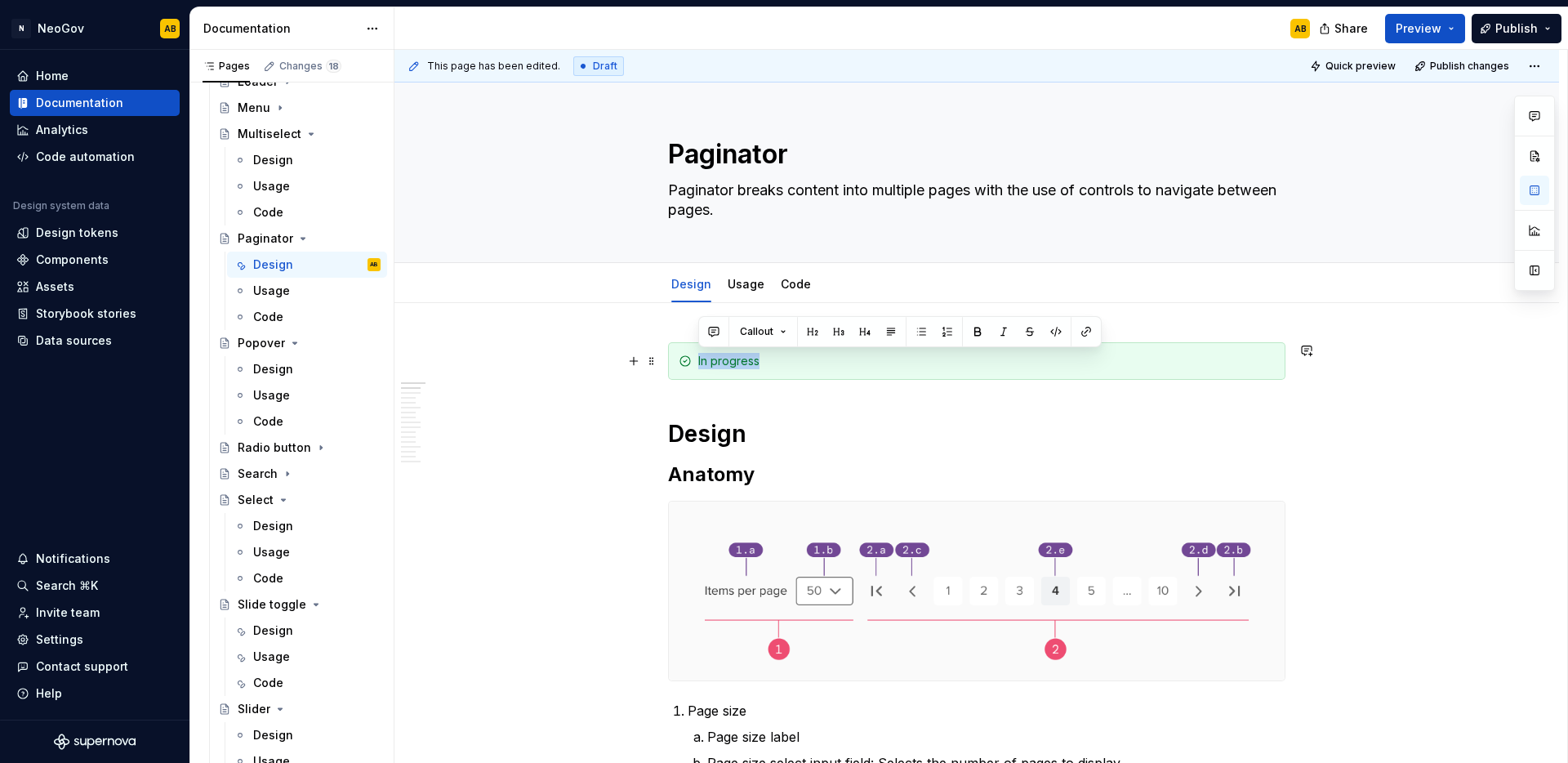
drag, startPoint x: 785, startPoint y: 356, endPoint x: 675, endPoint y: 354, distance: 110.0
click at [675, 354] on div "In progress" at bounding box center [976, 361] width 617 height 37
click at [743, 284] on link "Usage" at bounding box center [746, 284] width 37 height 14
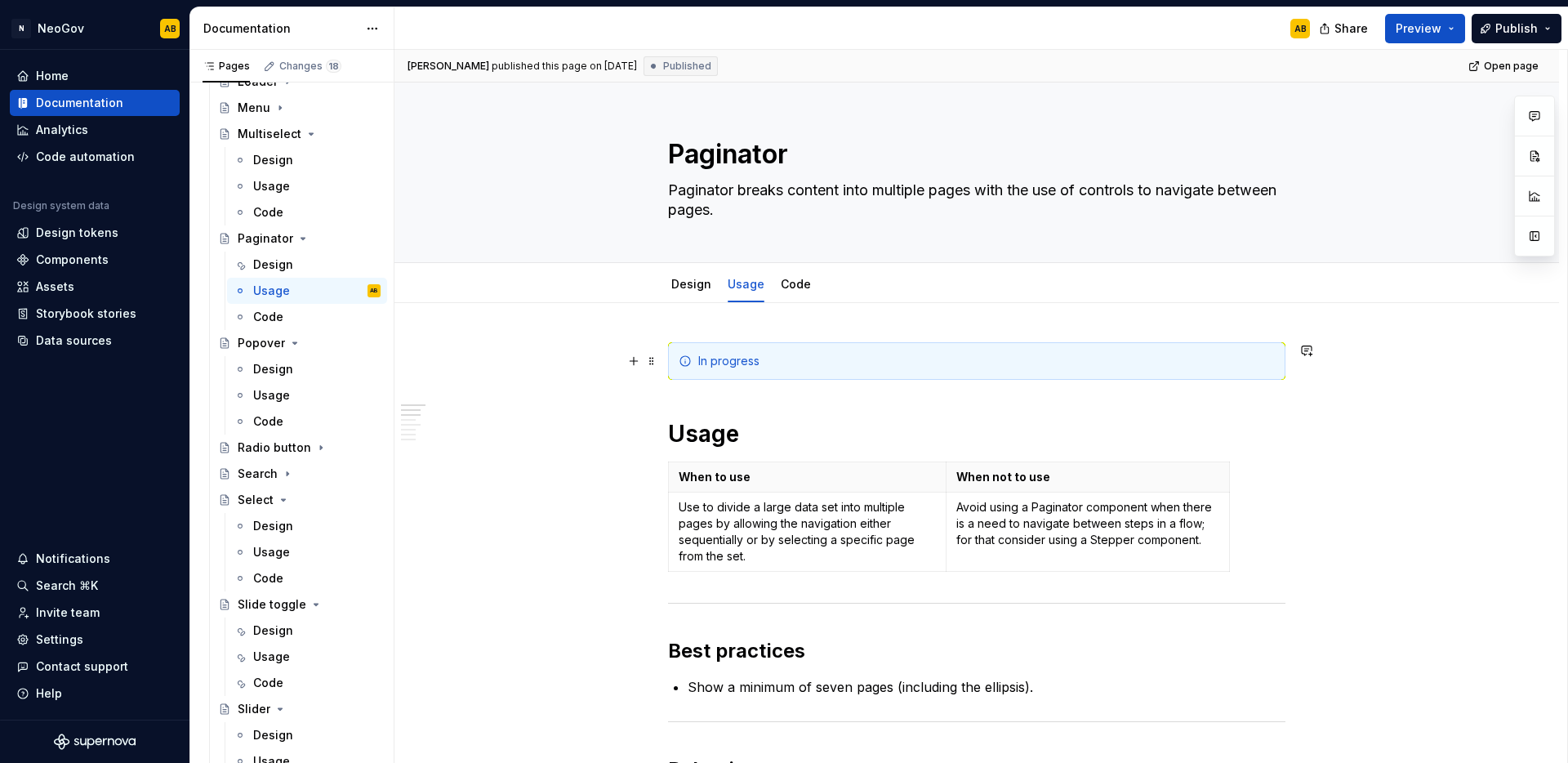
click at [793, 353] on div "In progress" at bounding box center [986, 360] width 576 height 16
click at [852, 370] on div "In progress" at bounding box center [976, 361] width 617 height 37
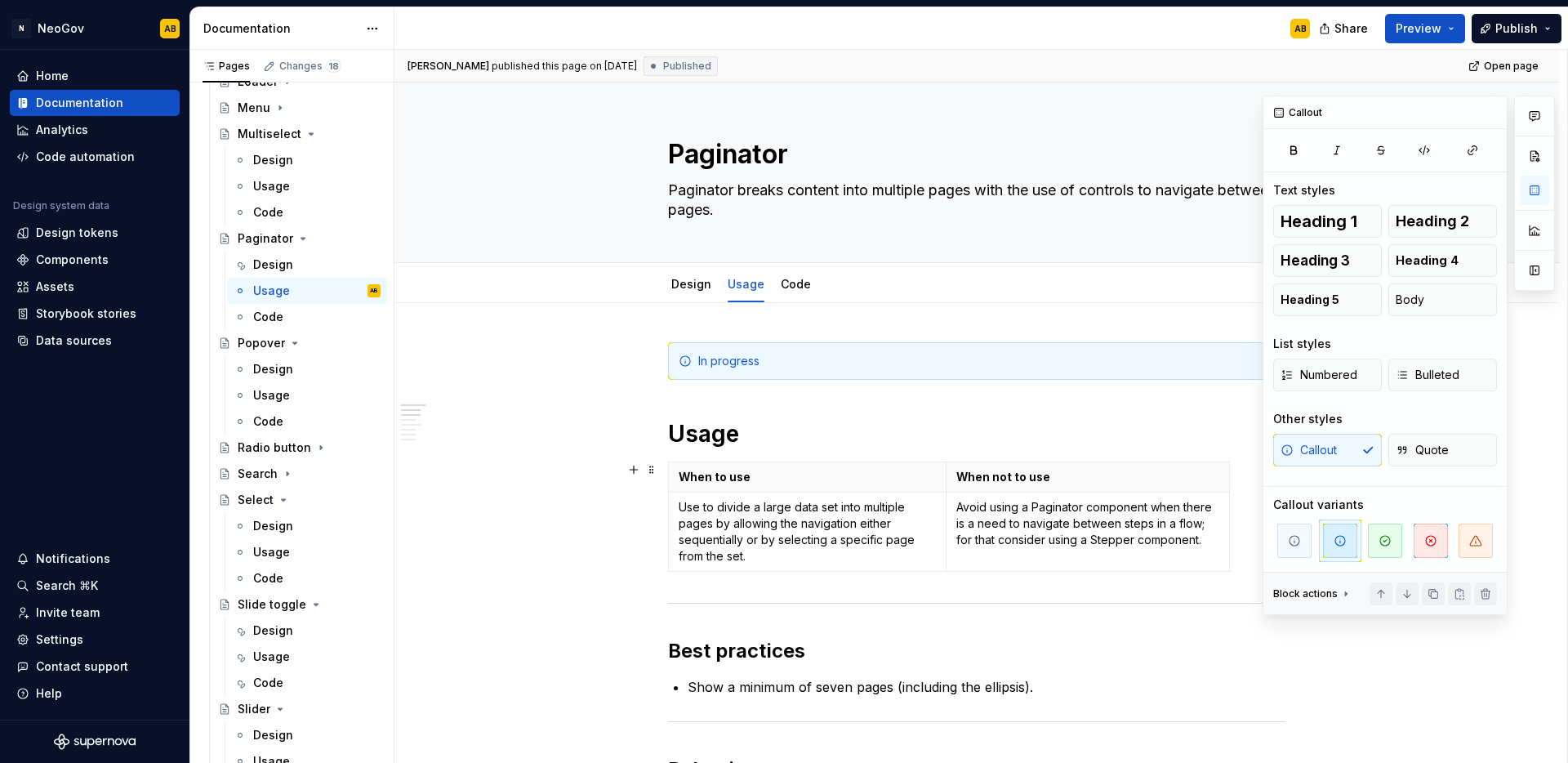
click at [1387, 529] on span "button" at bounding box center [1385, 541] width 34 height 34
type textarea "*"
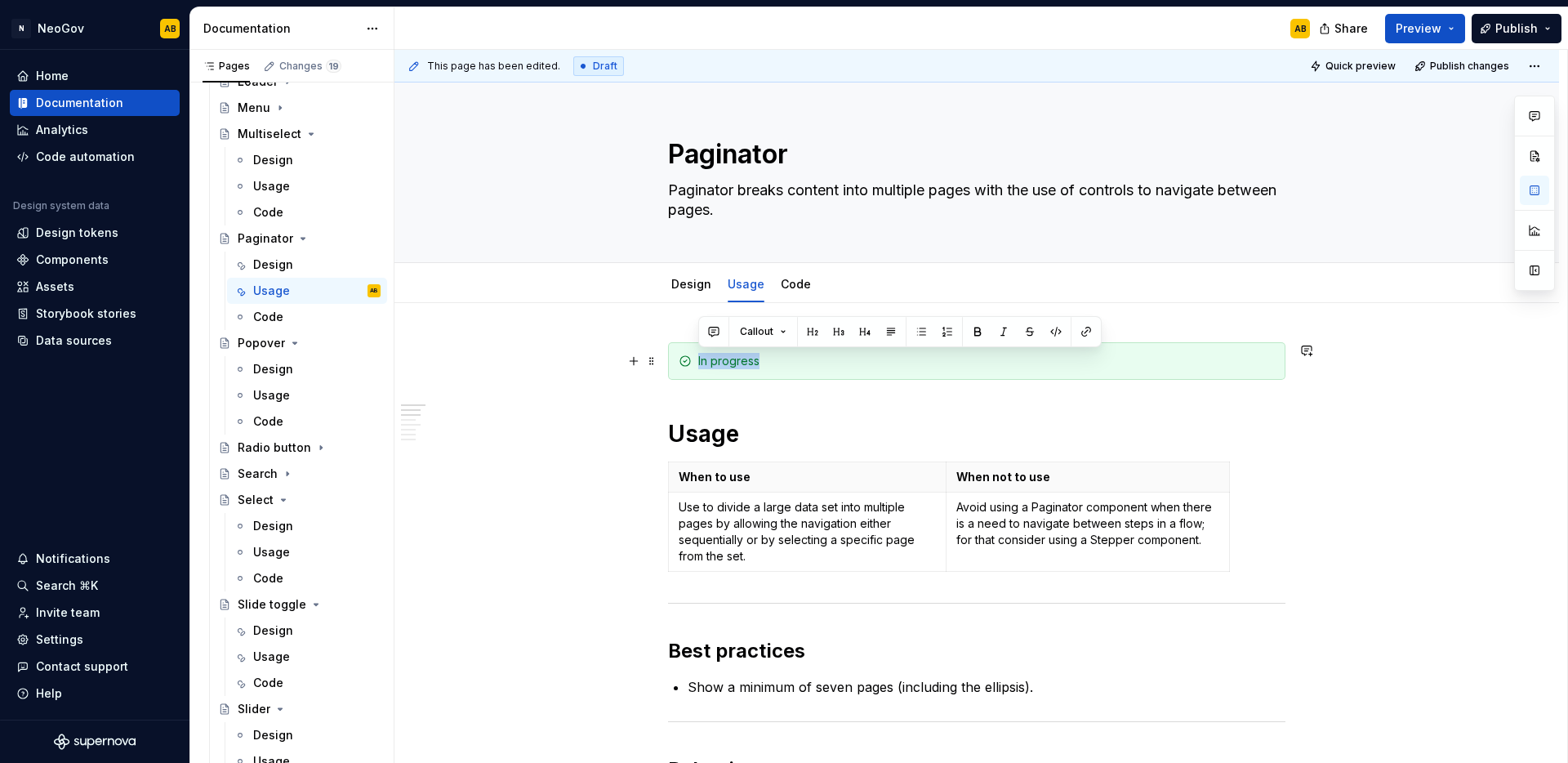
drag, startPoint x: 783, startPoint y: 364, endPoint x: 672, endPoint y: 358, distance: 111.2
click at [672, 358] on div "In progress" at bounding box center [976, 361] width 617 height 37
click at [781, 282] on link "Code" at bounding box center [795, 284] width 30 height 14
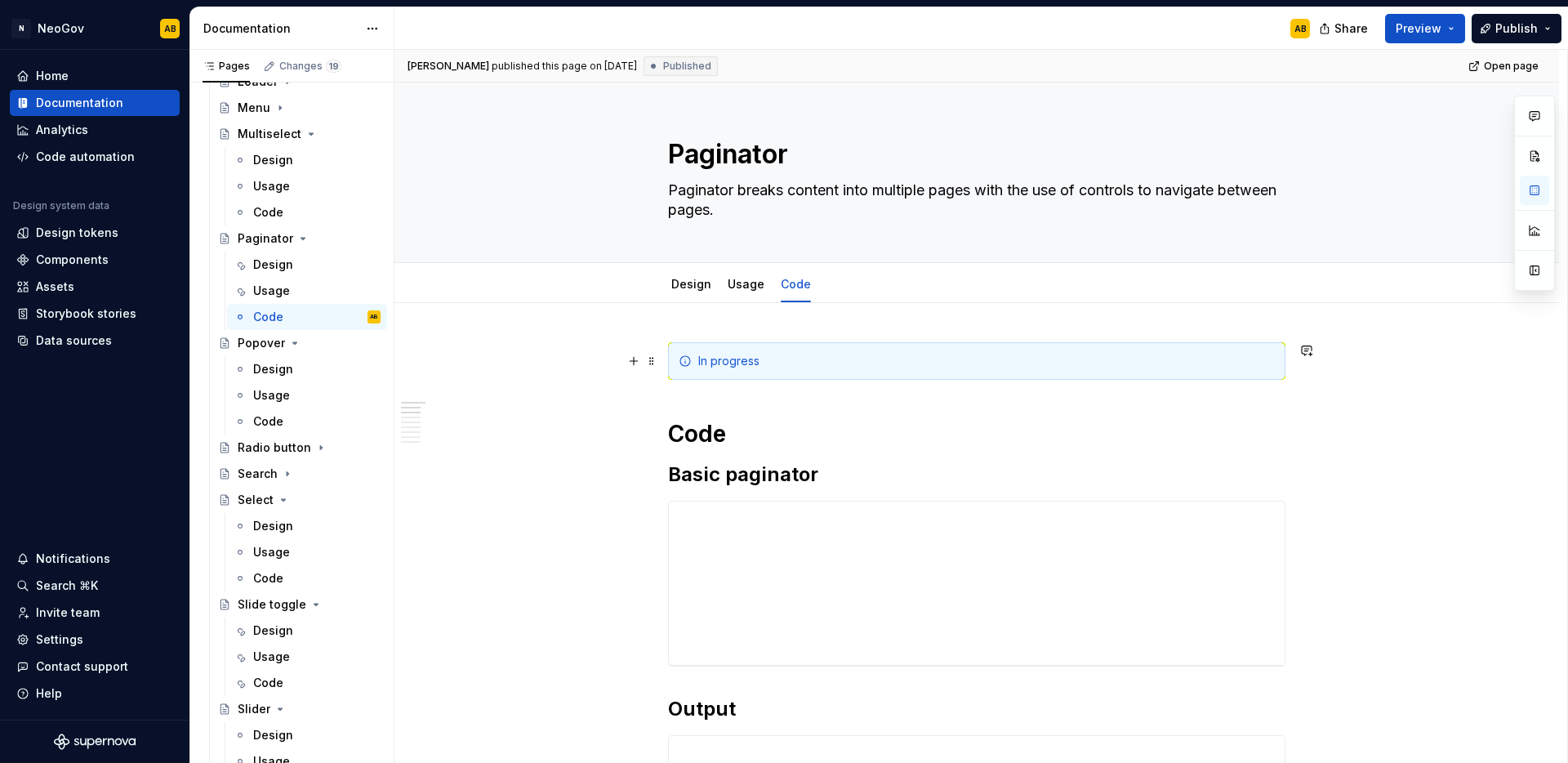
click at [769, 361] on div "In progress" at bounding box center [986, 360] width 576 height 16
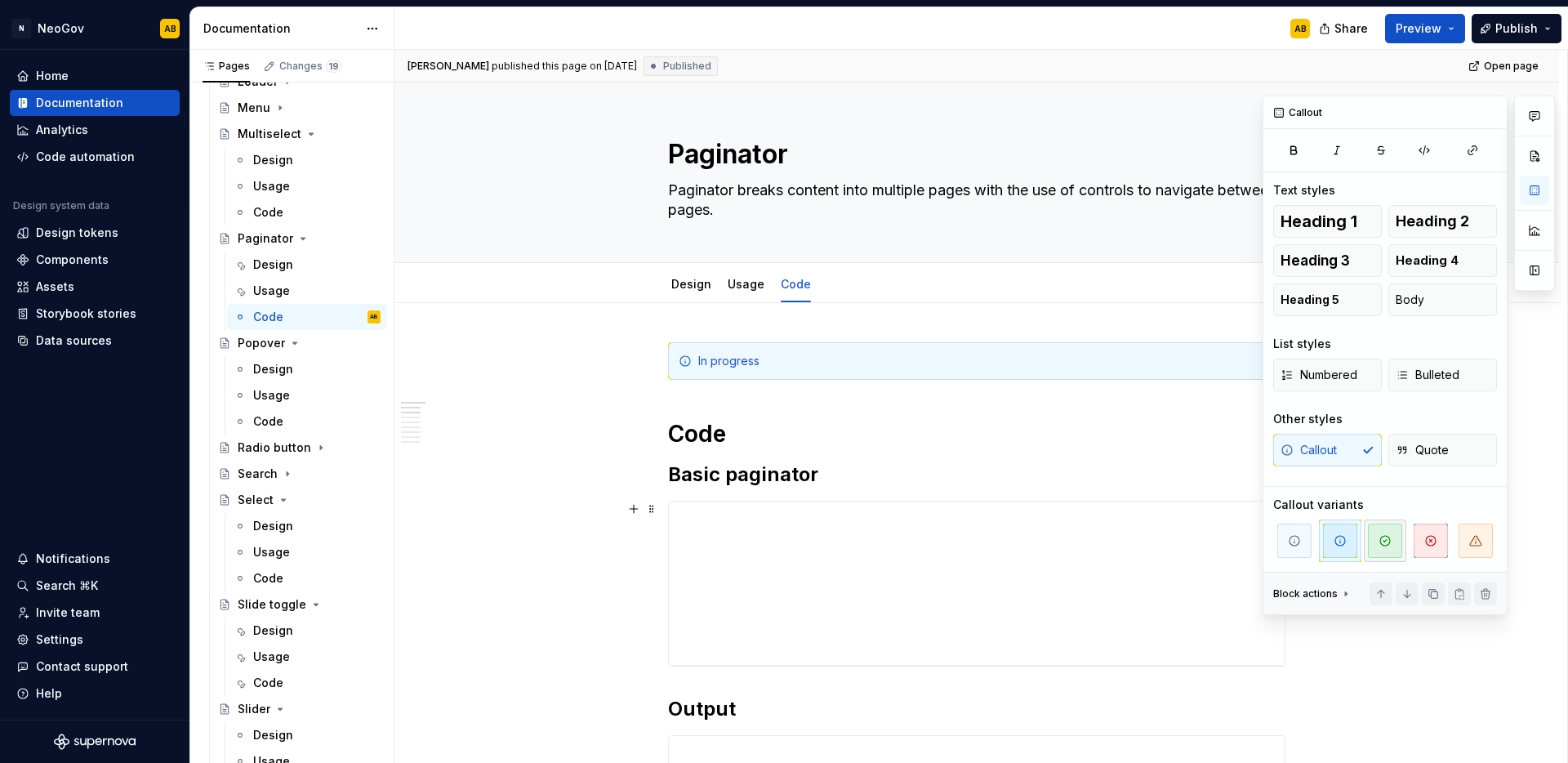
click at [1380, 542] on icon "button" at bounding box center [1385, 541] width 10 height 10
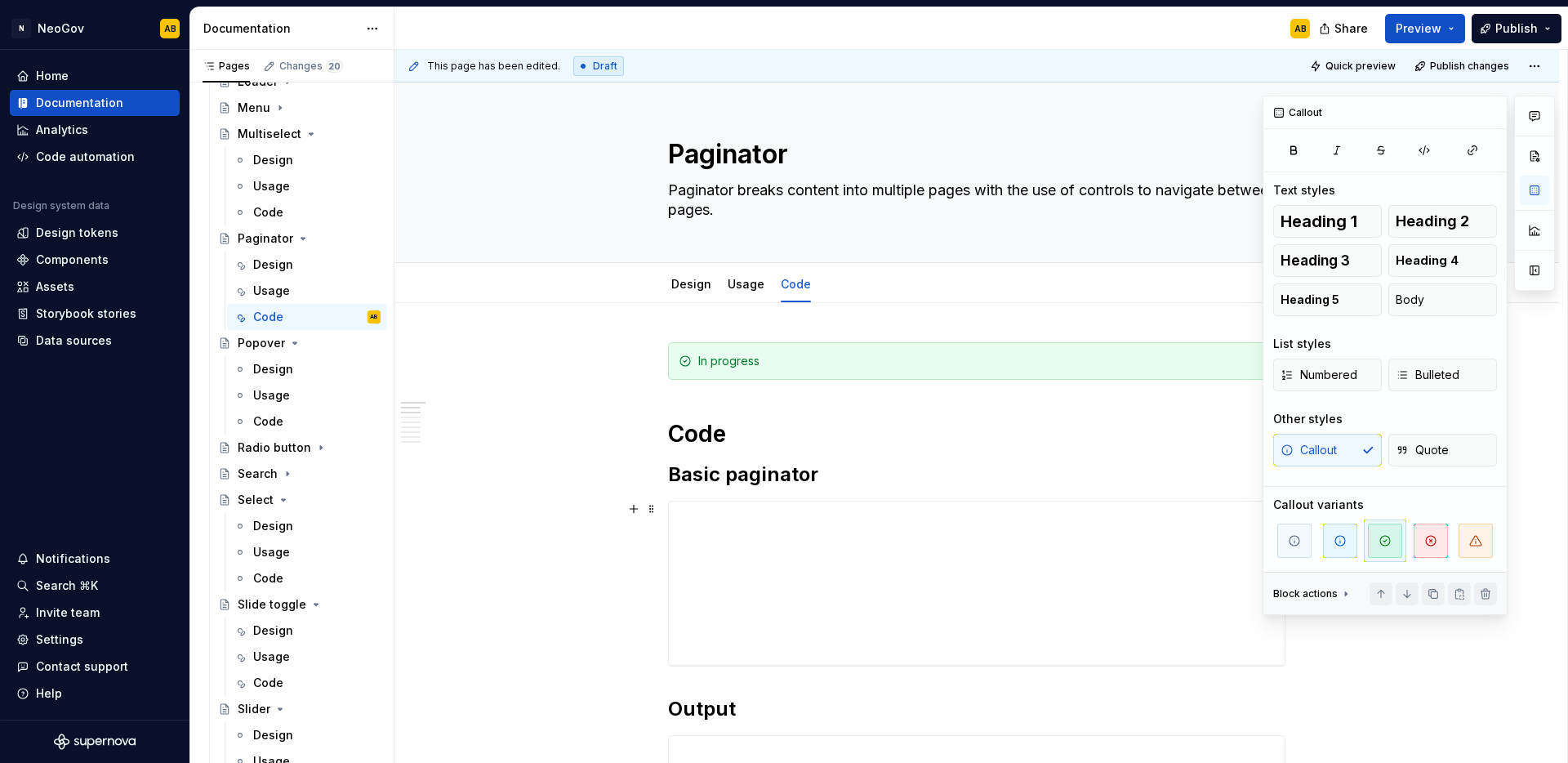
type textarea "*"
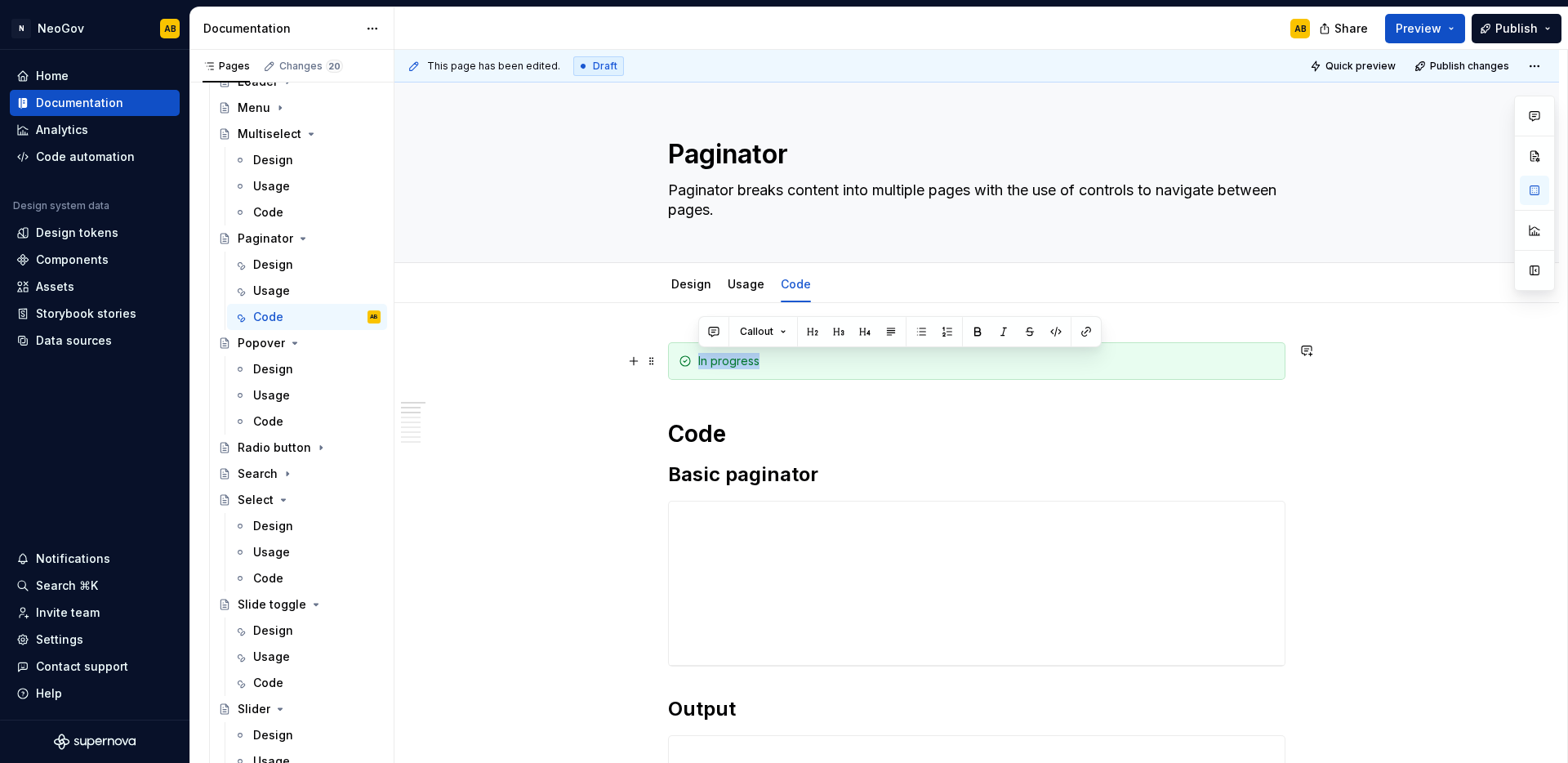
drag, startPoint x: 786, startPoint y: 359, endPoint x: 682, endPoint y: 360, distance: 104.0
click at [682, 360] on div "In progress" at bounding box center [976, 361] width 617 height 37
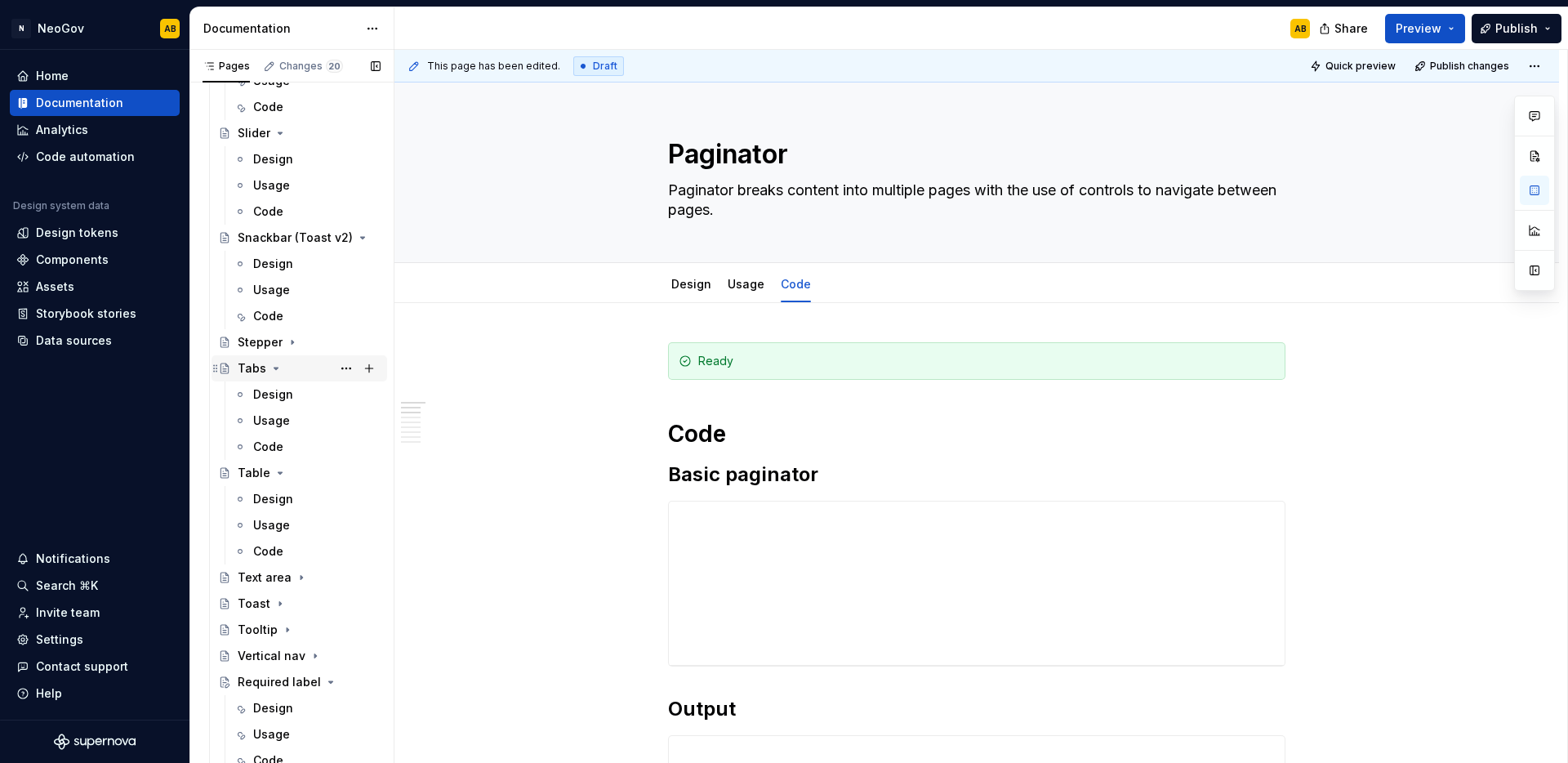
scroll to position [2365, 0]
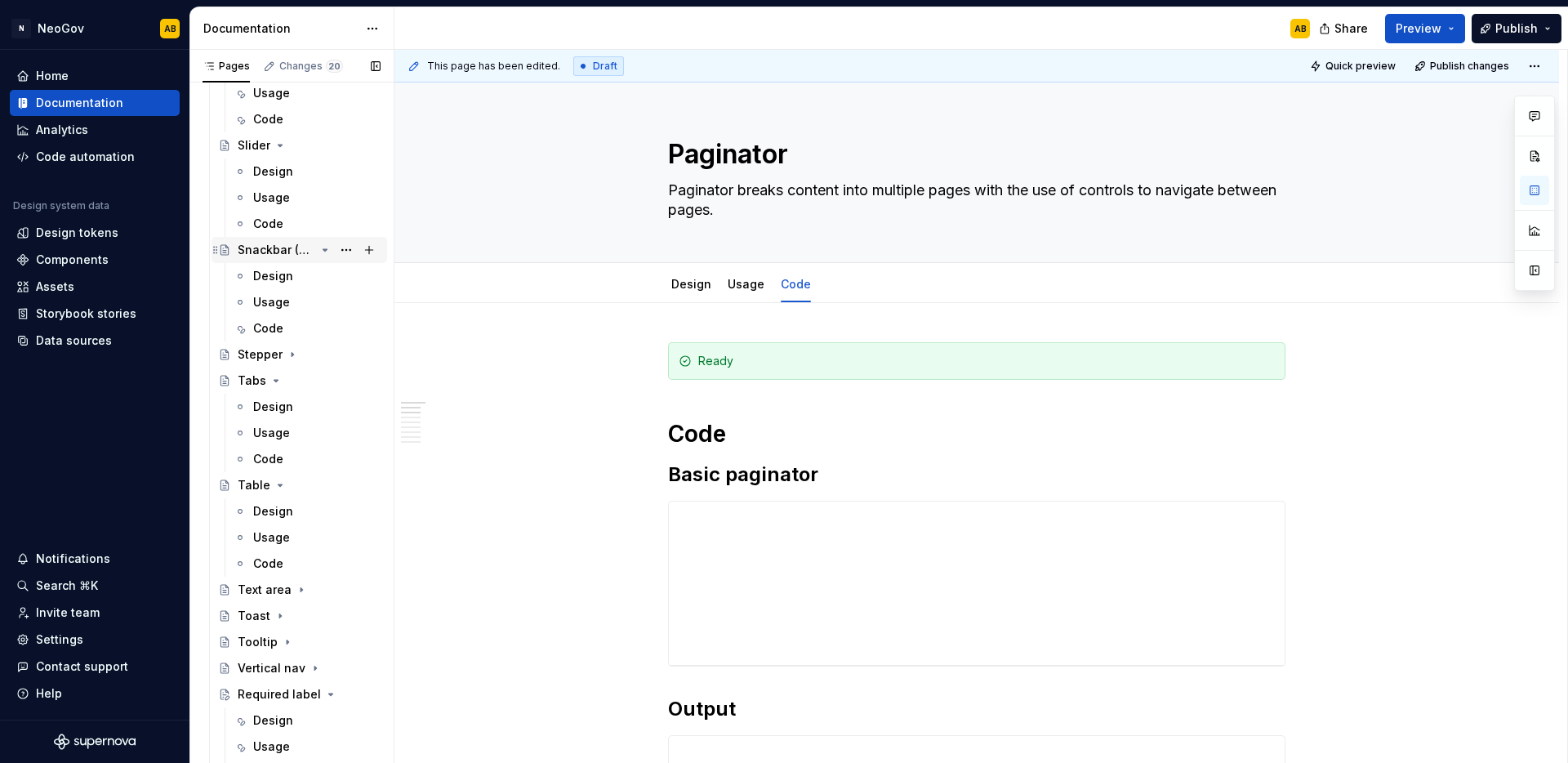
click at [289, 251] on div "Snackbar (Toast v2)" at bounding box center [276, 250] width 77 height 16
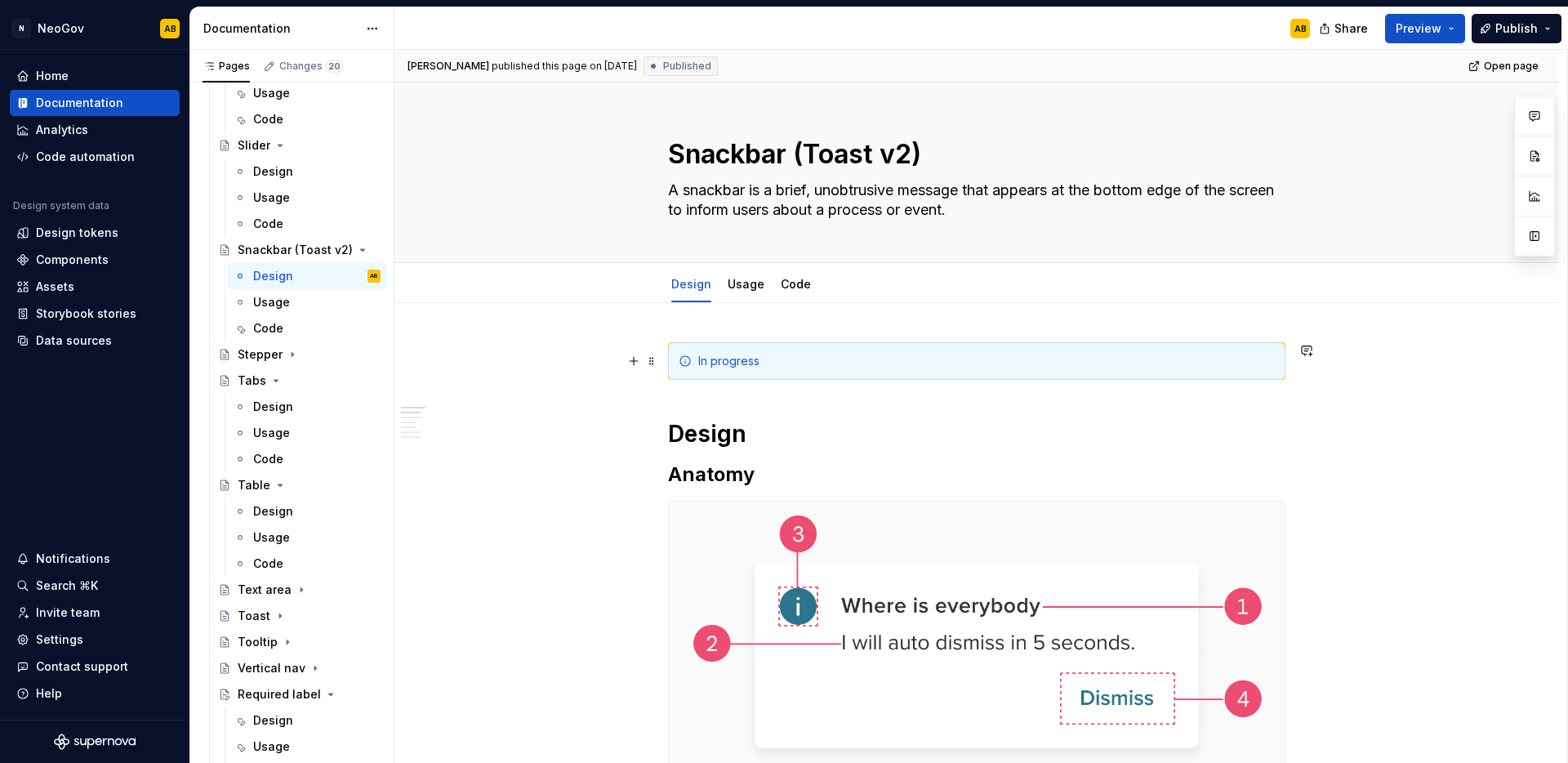
type textarea "*"
drag, startPoint x: 772, startPoint y: 364, endPoint x: 664, endPoint y: 359, distance: 108.1
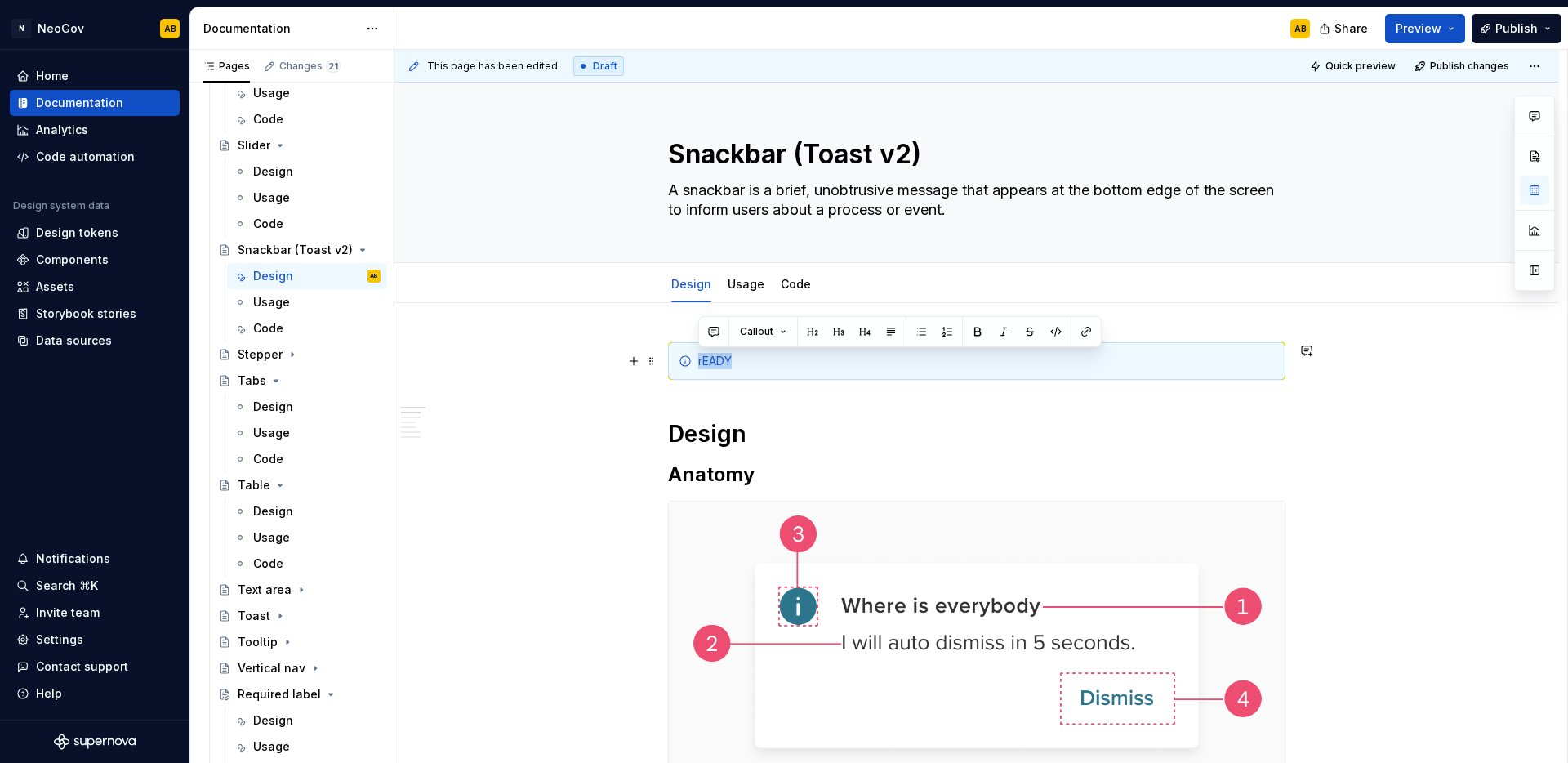
drag, startPoint x: 735, startPoint y: 359, endPoint x: 692, endPoint y: 363, distance: 43.2
click at [692, 363] on div "rEADY" at bounding box center [976, 361] width 617 height 37
click at [833, 365] on div "Ready" at bounding box center [986, 360] width 576 height 16
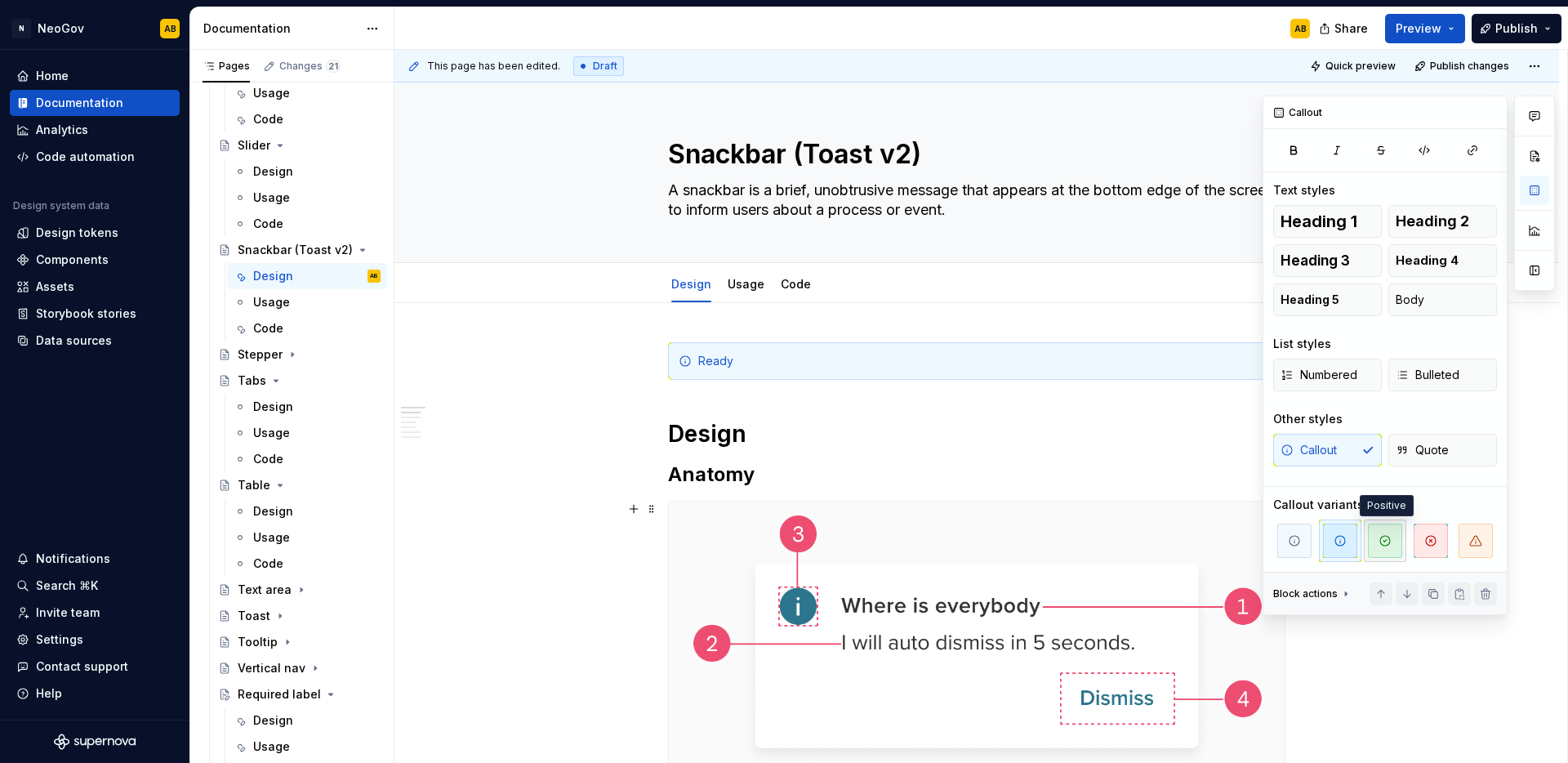
click at [1401, 536] on span "button" at bounding box center [1385, 541] width 34 height 34
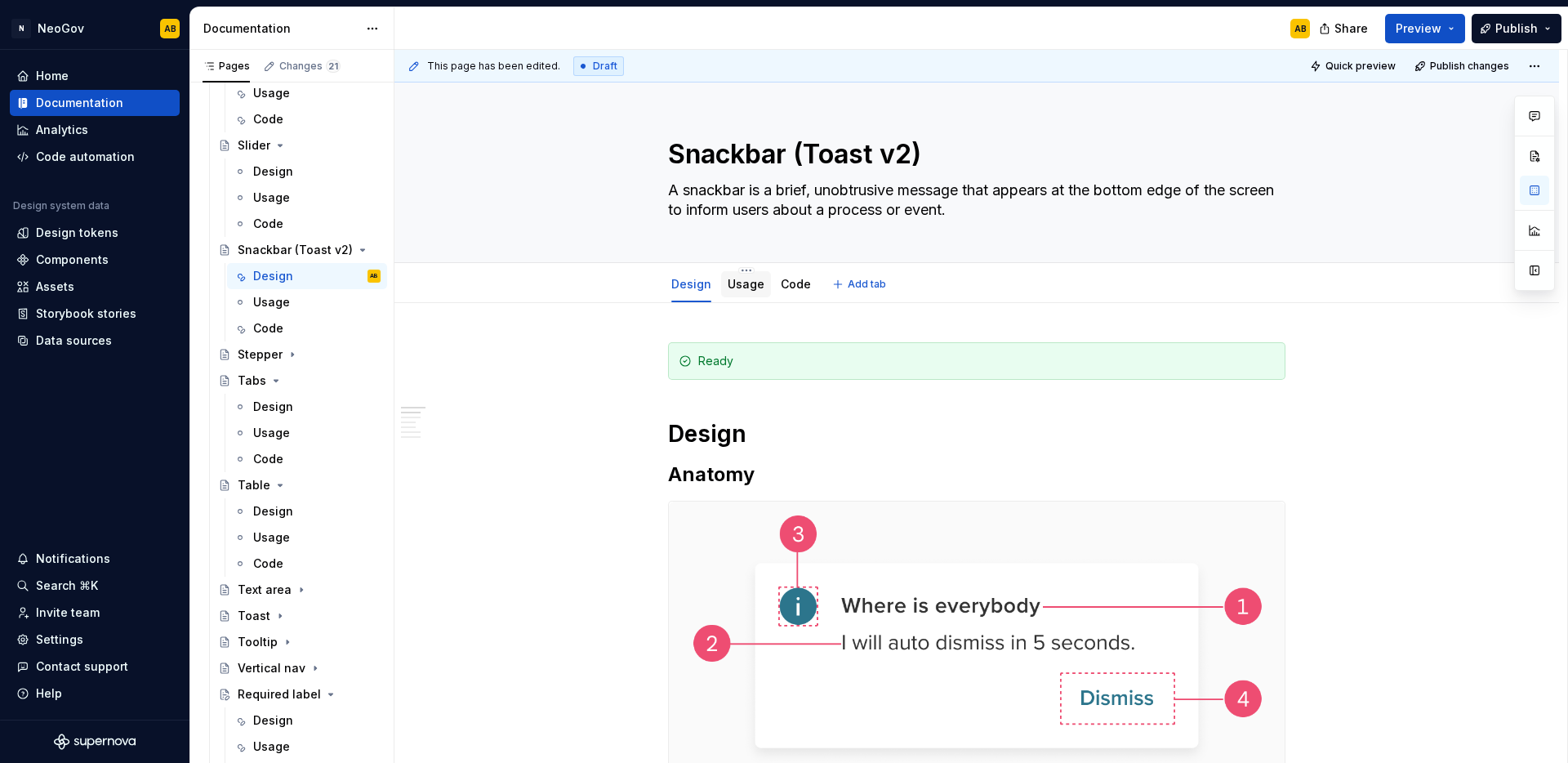
click at [752, 291] on div "Usage" at bounding box center [746, 284] width 37 height 16
click at [740, 283] on link "Usage" at bounding box center [746, 284] width 37 height 14
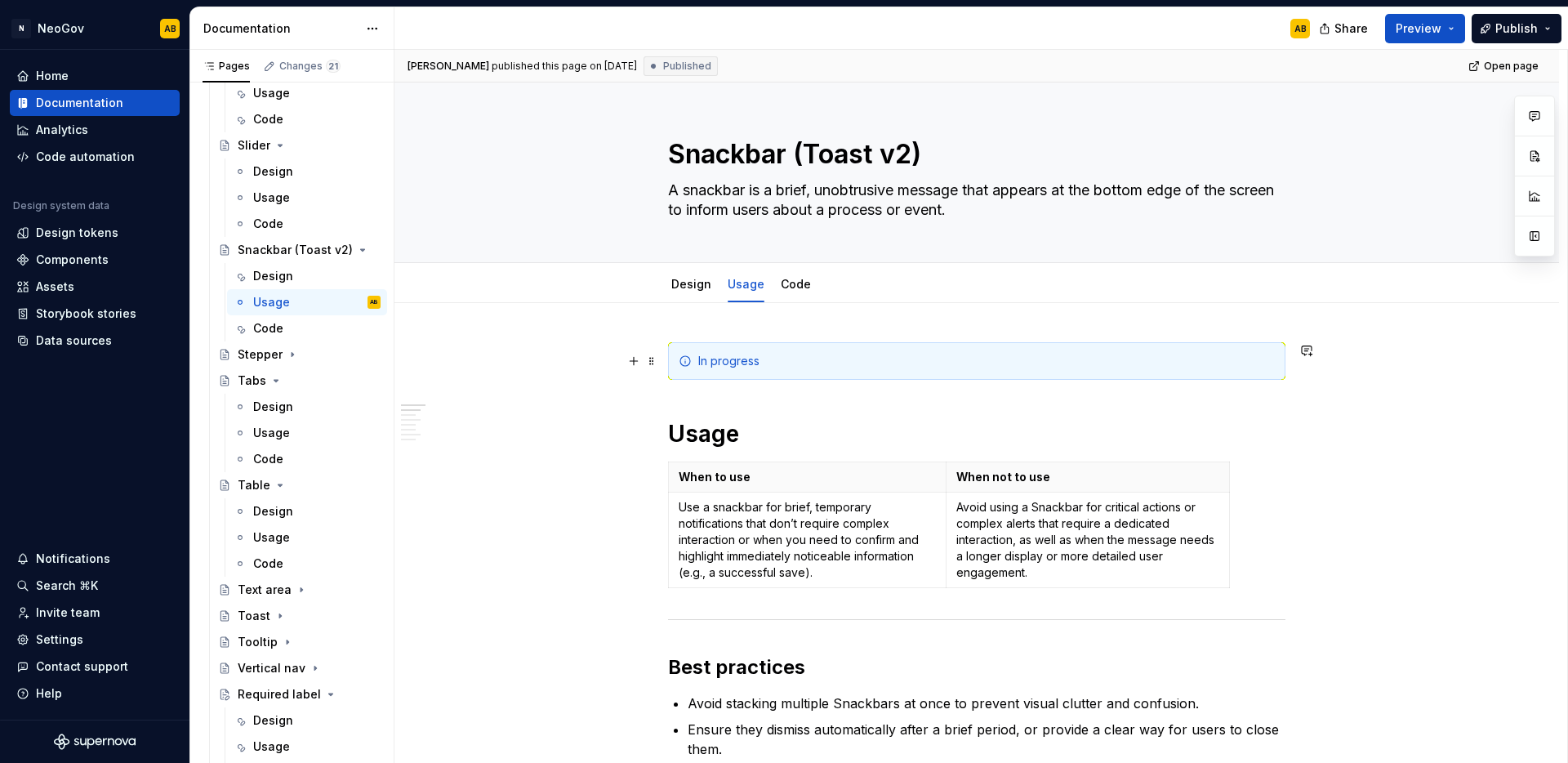
click at [780, 352] on div "In progress" at bounding box center [976, 361] width 617 height 37
click at [882, 365] on div "In progress" at bounding box center [986, 360] width 576 height 16
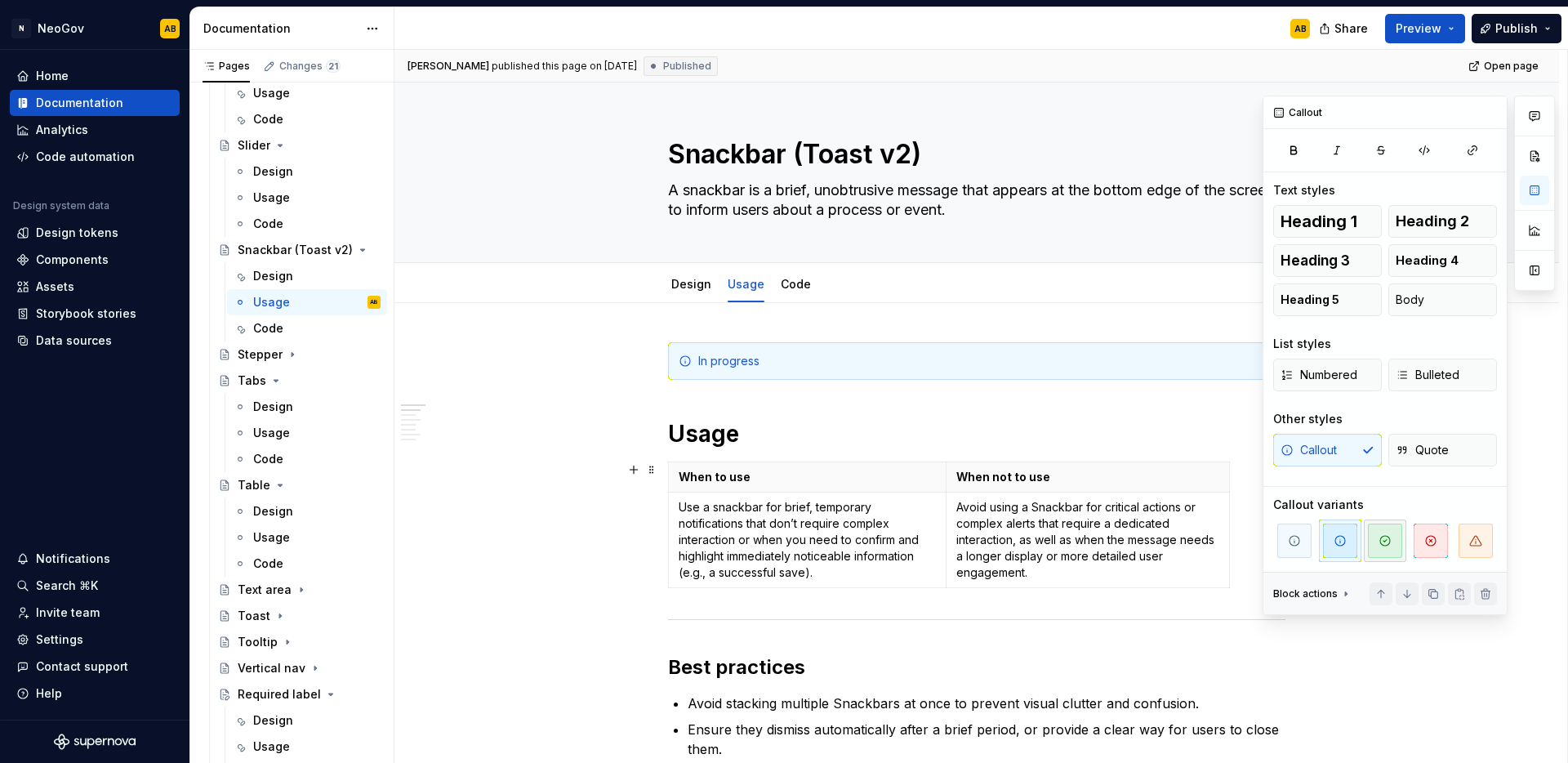
click at [1378, 542] on icon "button" at bounding box center [1384, 540] width 13 height 13
type textarea "*"
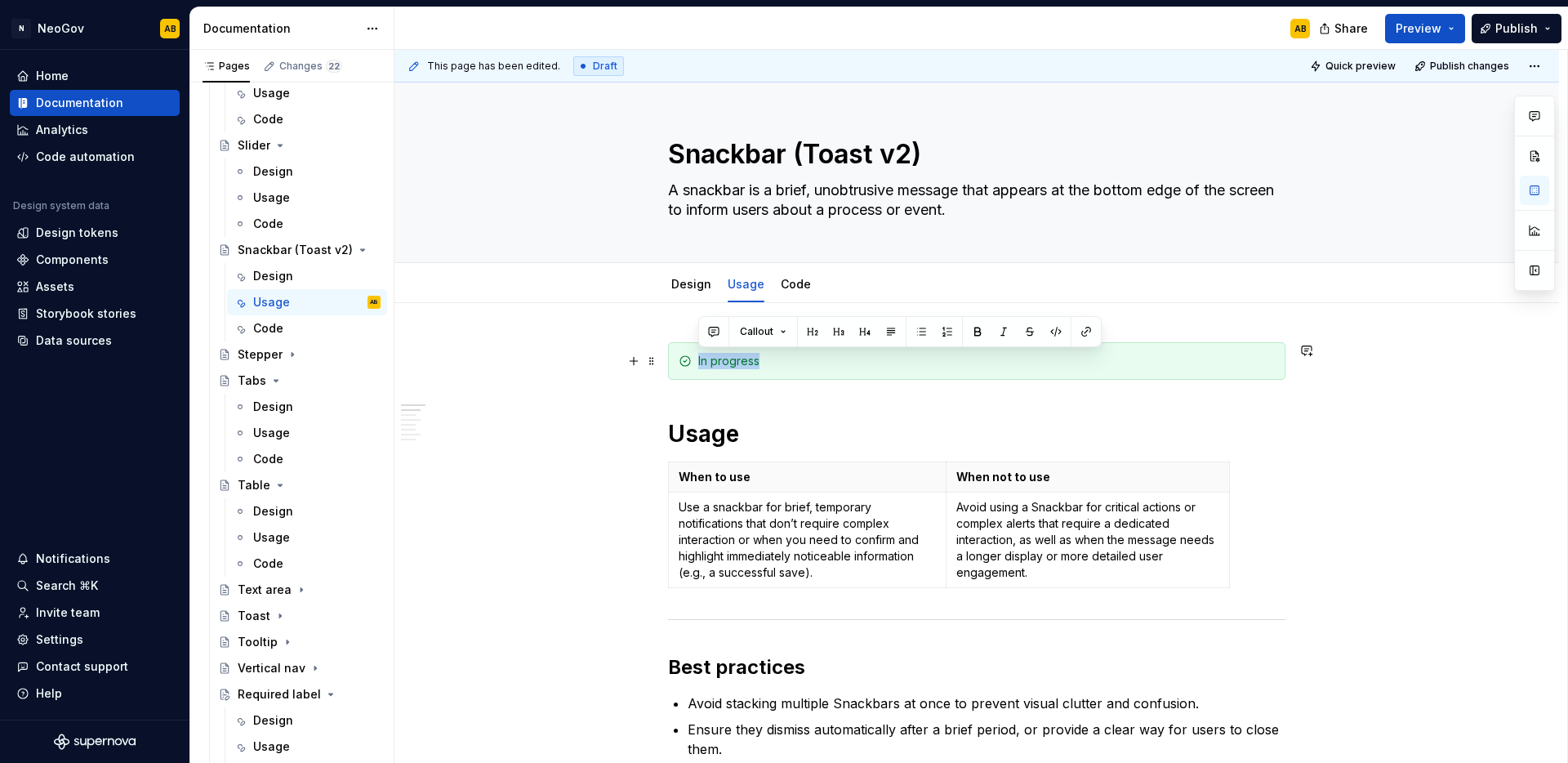
drag, startPoint x: 768, startPoint y: 363, endPoint x: 686, endPoint y: 361, distance: 82.0
click at [686, 361] on div "In progress" at bounding box center [976, 361] width 617 height 37
click at [793, 290] on link "Code" at bounding box center [795, 284] width 30 height 14
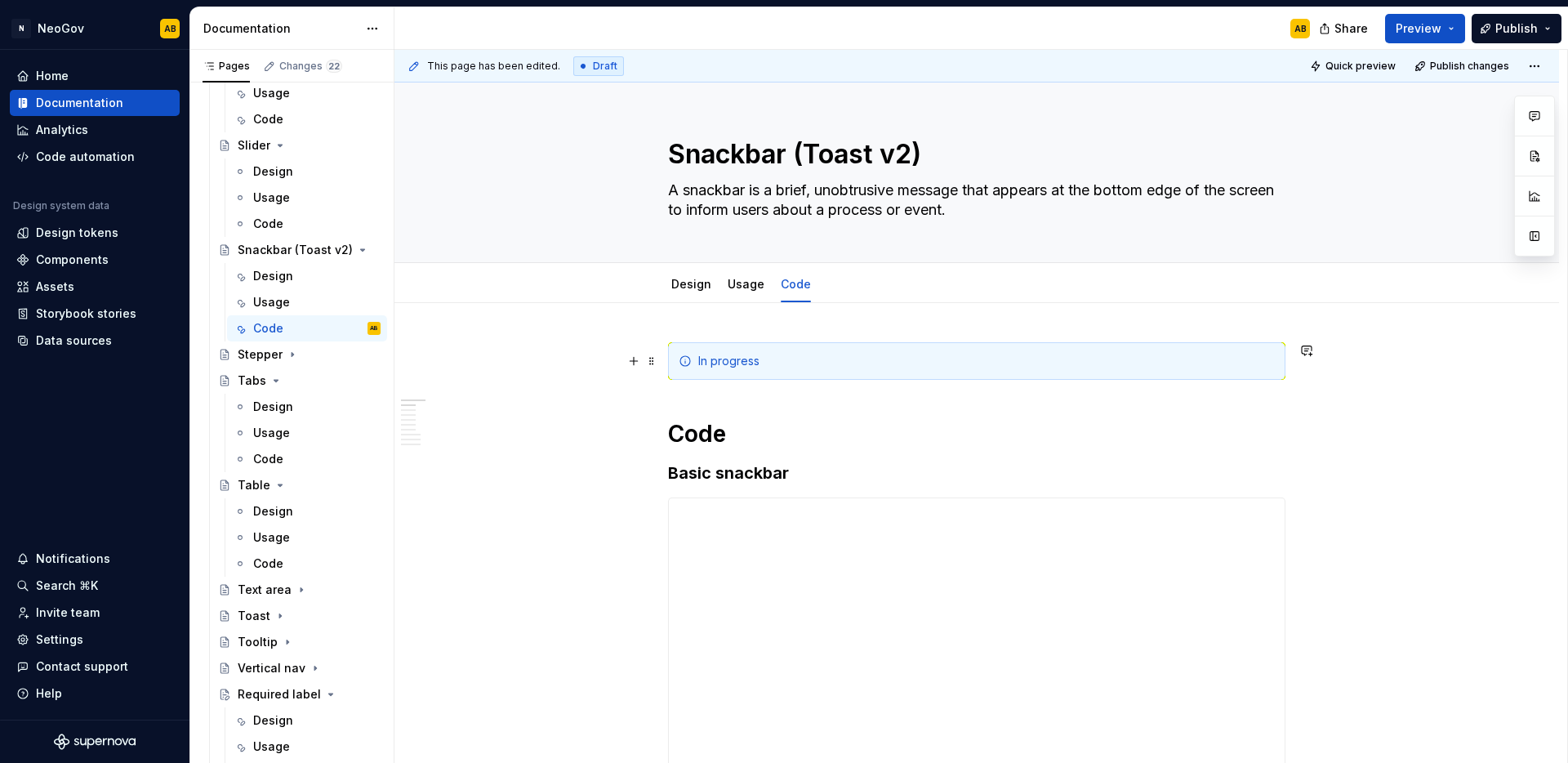
click at [781, 359] on div "In progress" at bounding box center [986, 360] width 576 height 16
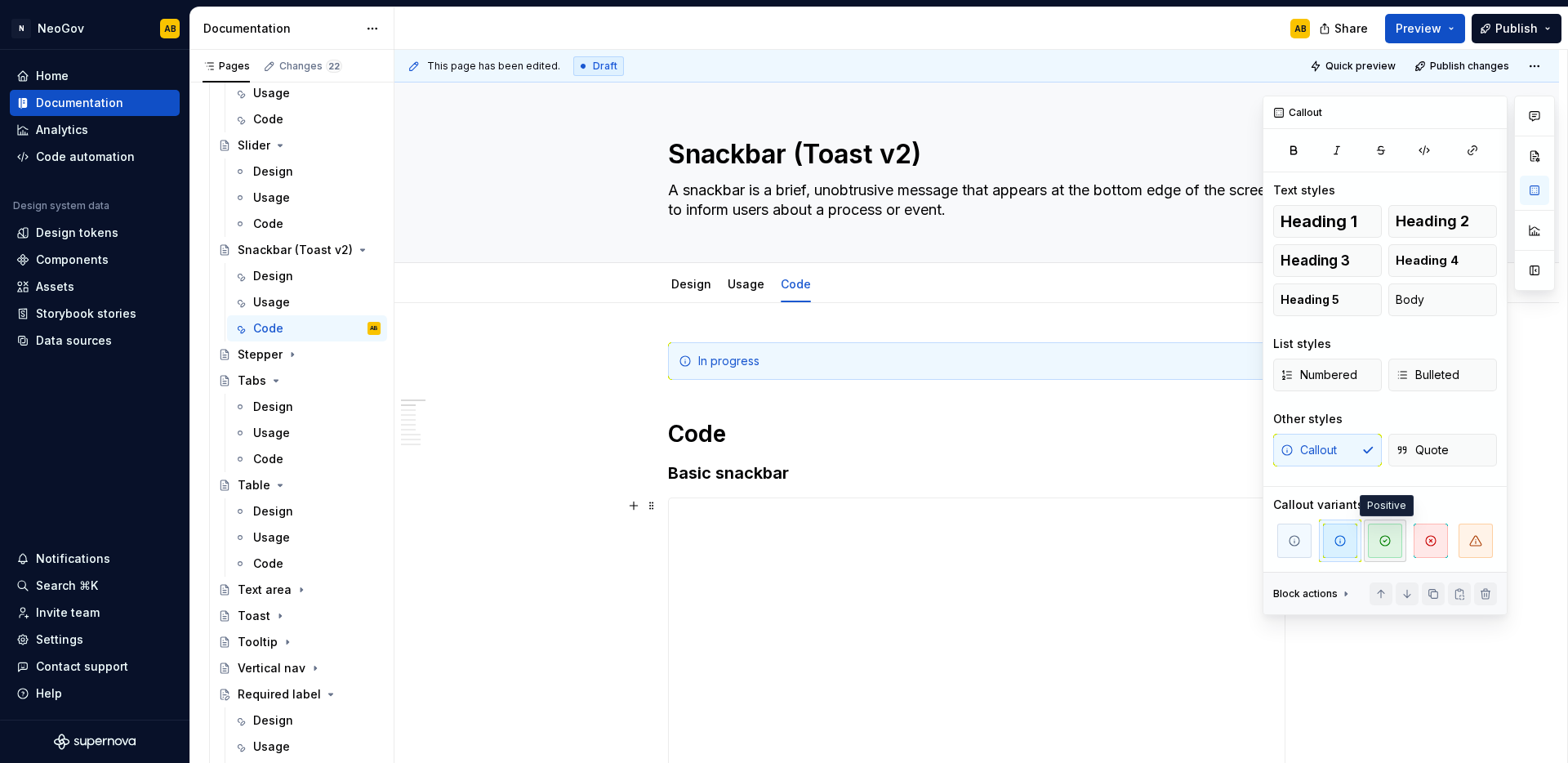
click at [1376, 554] on span "button" at bounding box center [1385, 541] width 34 height 34
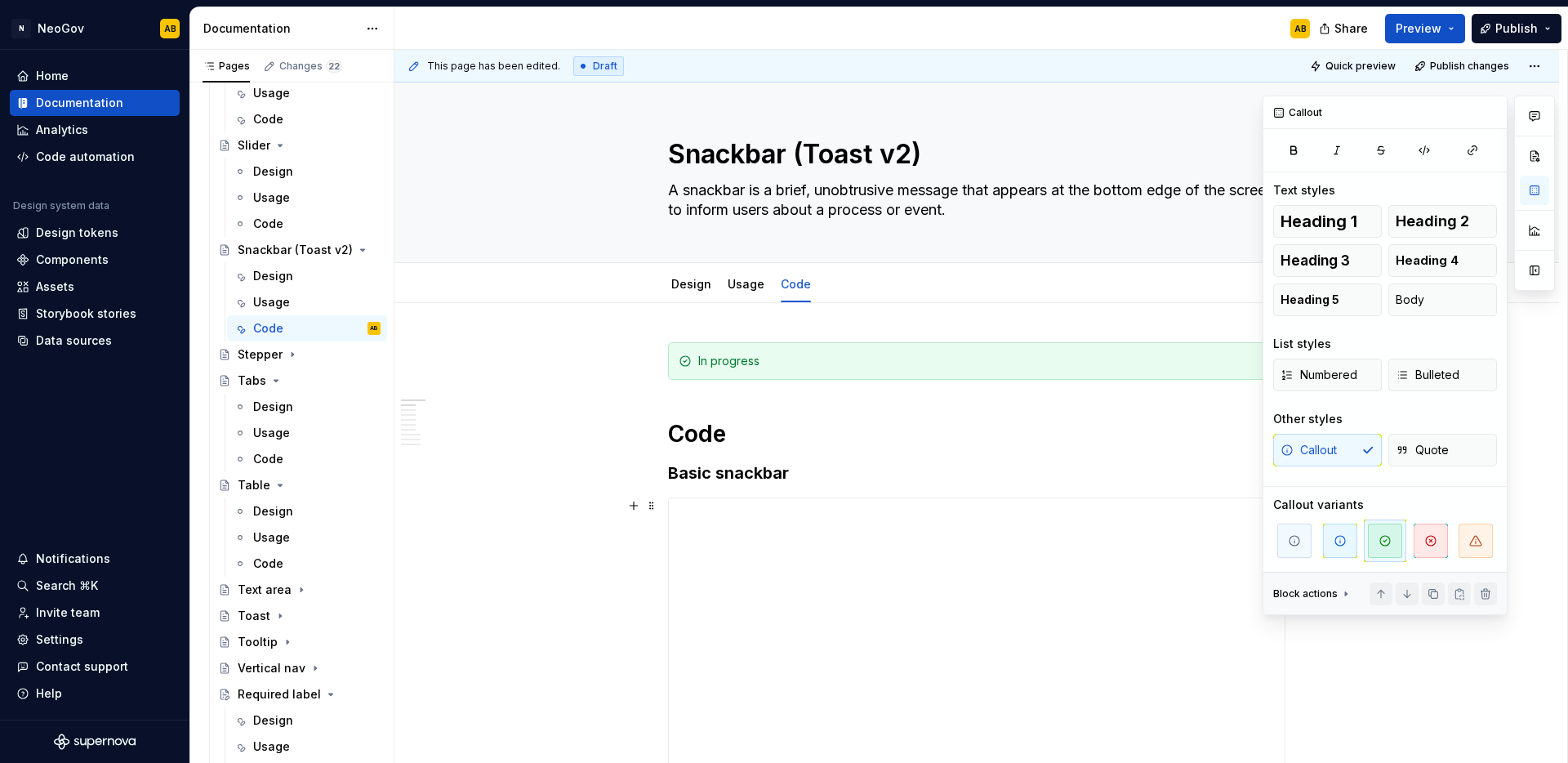
type textarea "*"
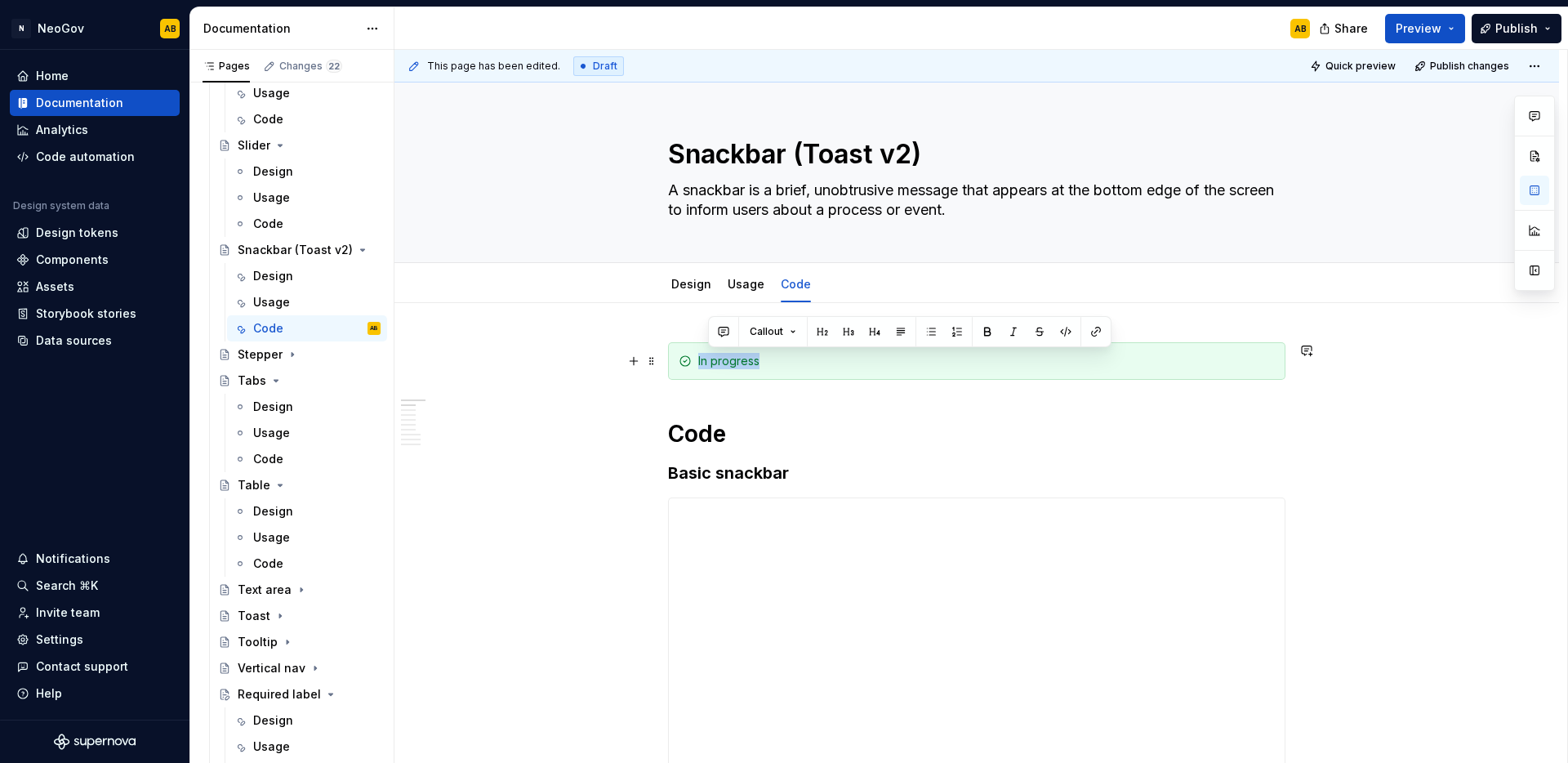
drag, startPoint x: 742, startPoint y: 357, endPoint x: 675, endPoint y: 363, distance: 67.3
click at [675, 363] on div "In progress" at bounding box center [976, 361] width 617 height 37
click at [1535, 36] on button "Publish" at bounding box center [1517, 28] width 90 height 30
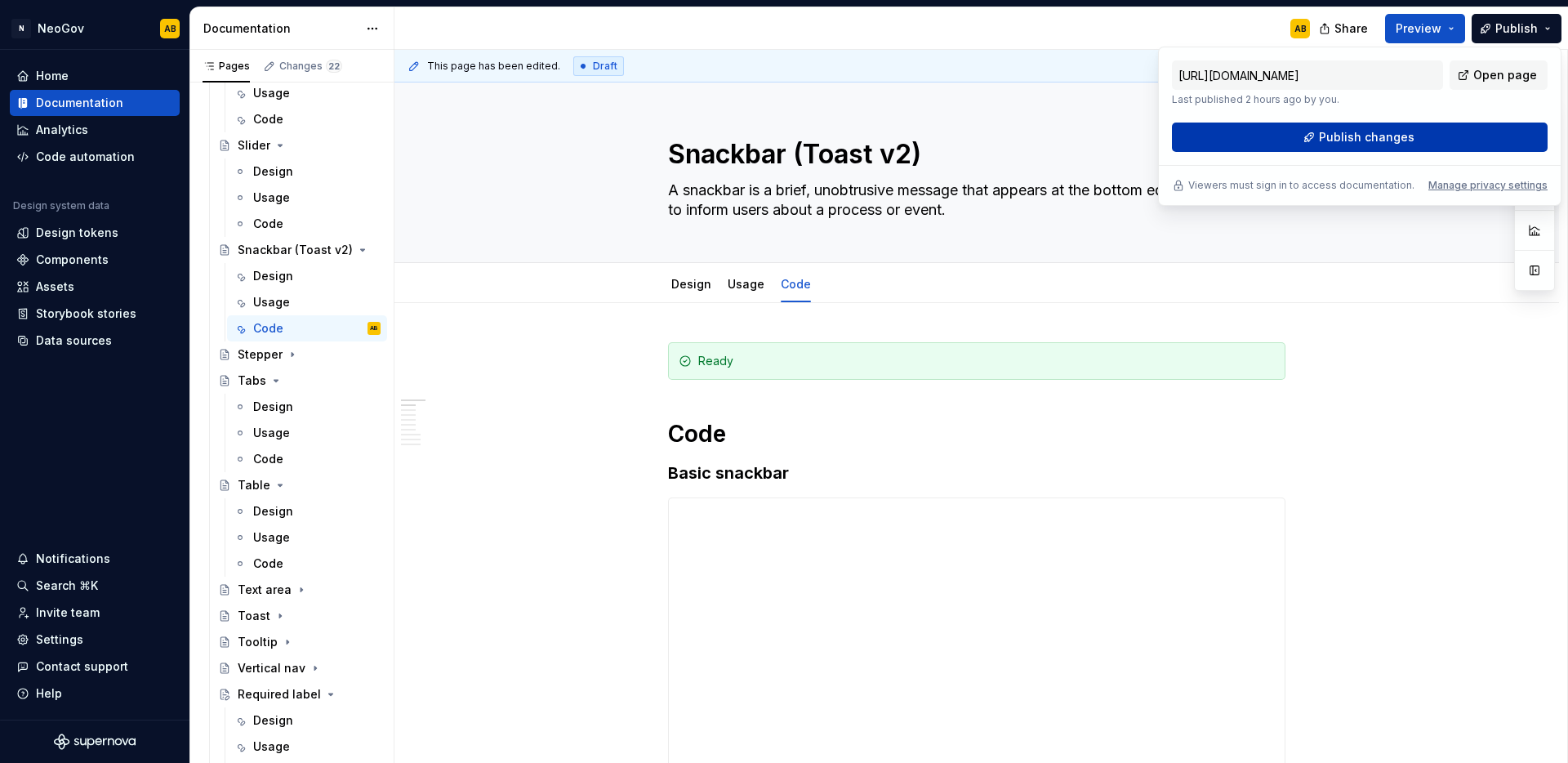
click at [1440, 142] on button "Publish changes" at bounding box center [1359, 137] width 375 height 30
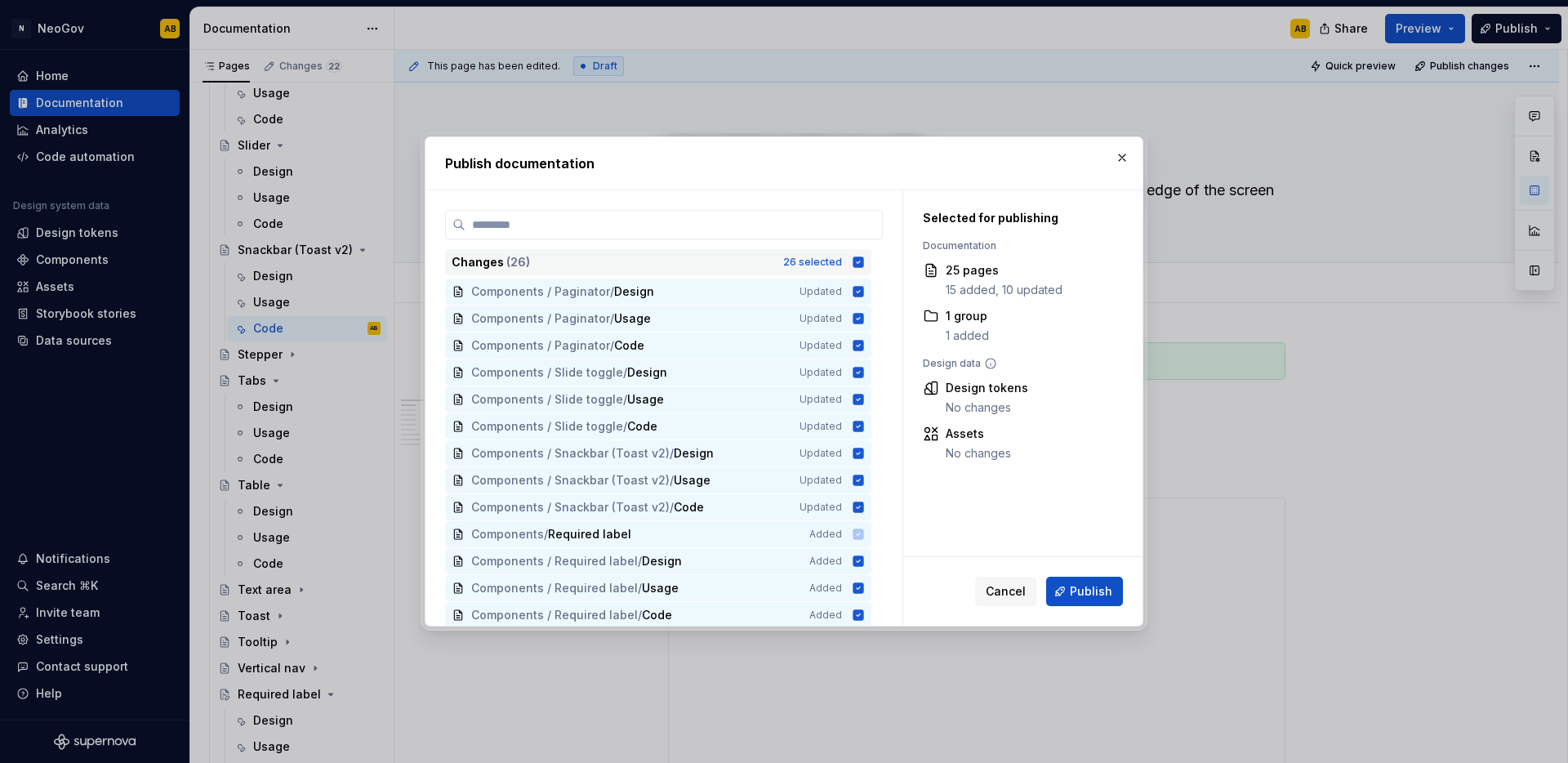
click at [857, 267] on icon at bounding box center [859, 261] width 10 height 10
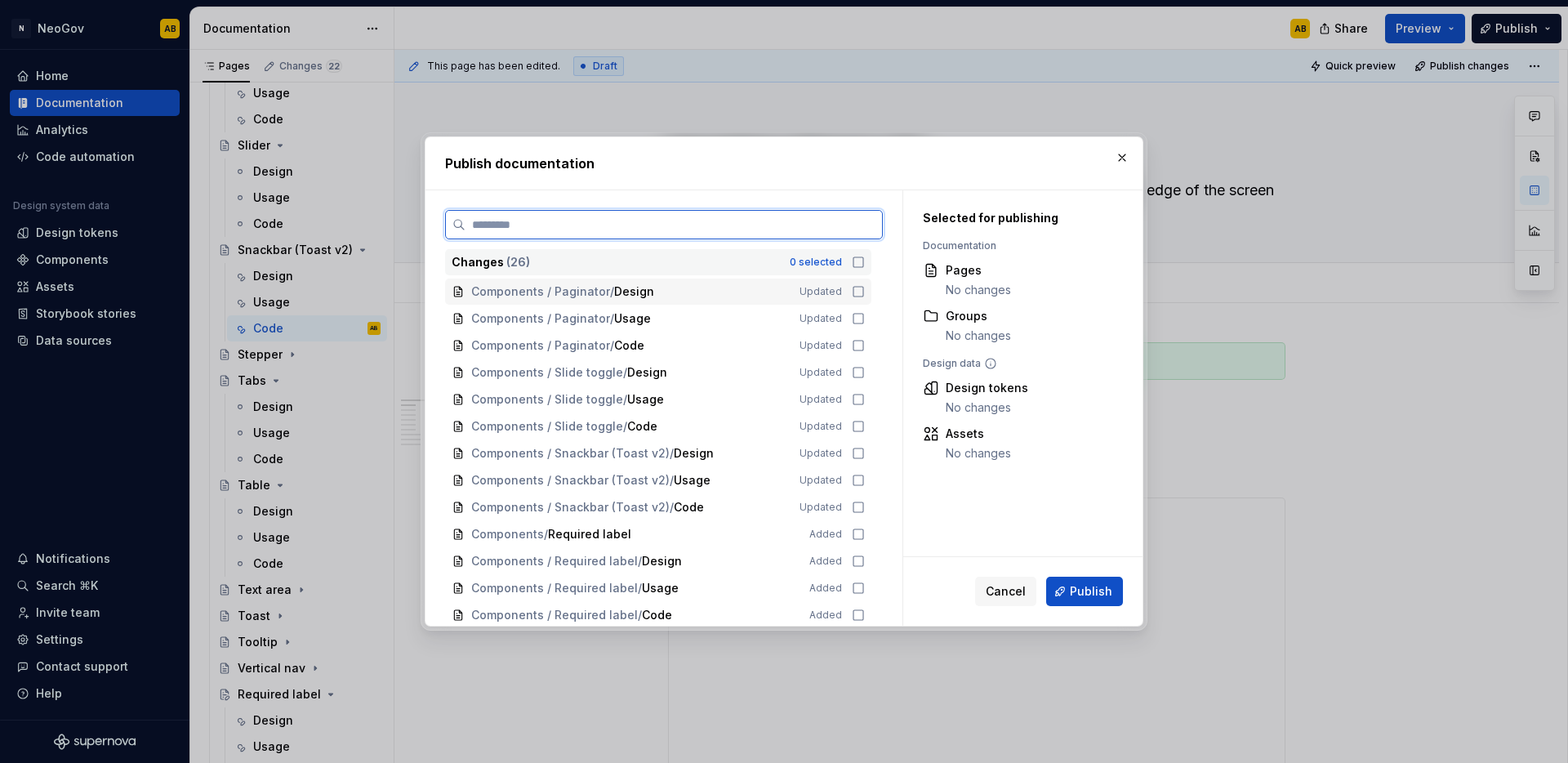
click at [856, 283] on div "Components / Paginator / Design Updated" at bounding box center [658, 291] width 426 height 26
click at [855, 306] on div "Components / Paginator / Usage Updated" at bounding box center [658, 318] width 426 height 26
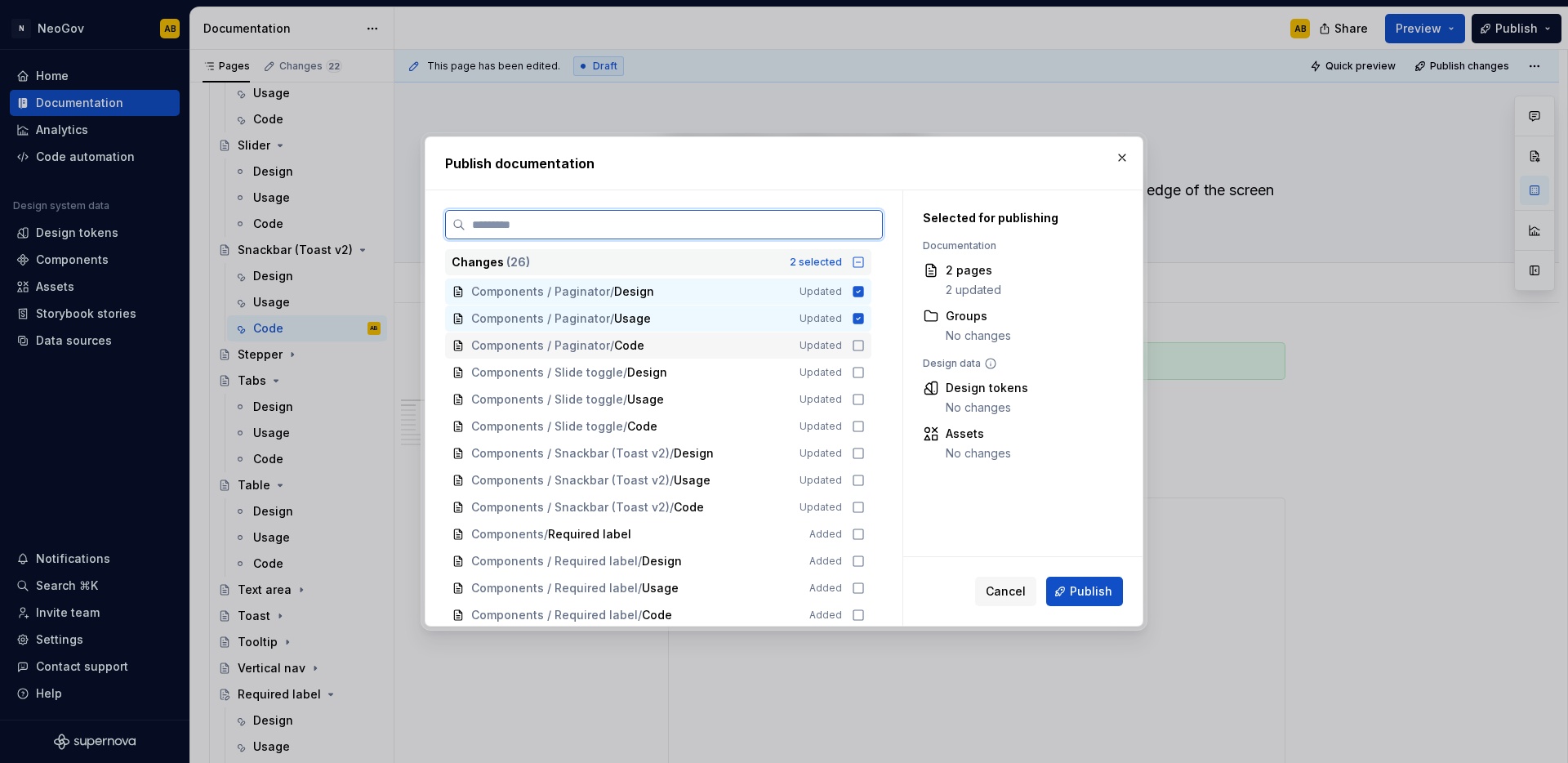
click at [856, 339] on icon at bounding box center [858, 345] width 13 height 13
click at [855, 370] on icon at bounding box center [858, 372] width 13 height 13
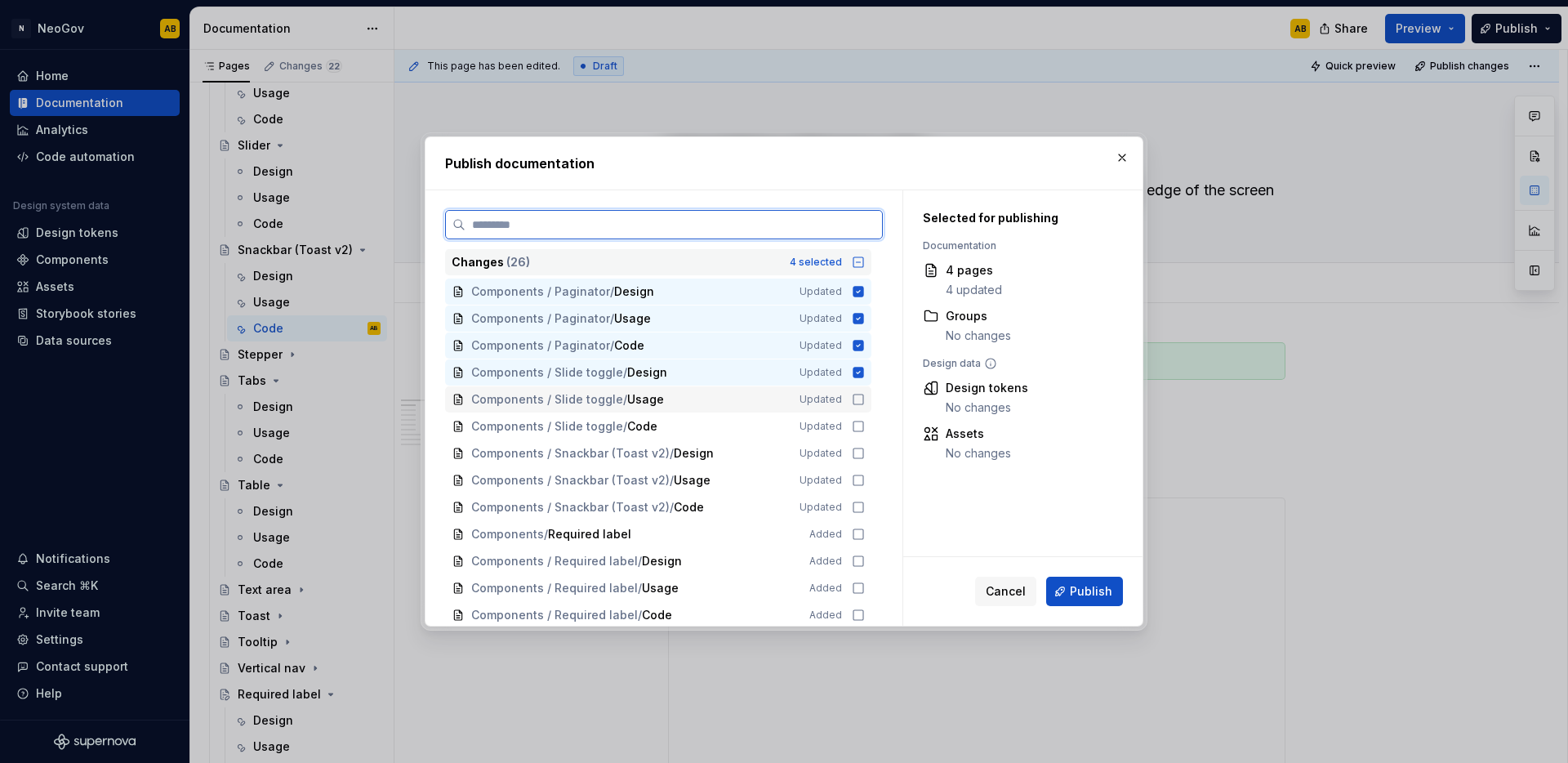
click at [855, 399] on icon at bounding box center [858, 399] width 13 height 13
click at [858, 420] on icon at bounding box center [858, 426] width 13 height 13
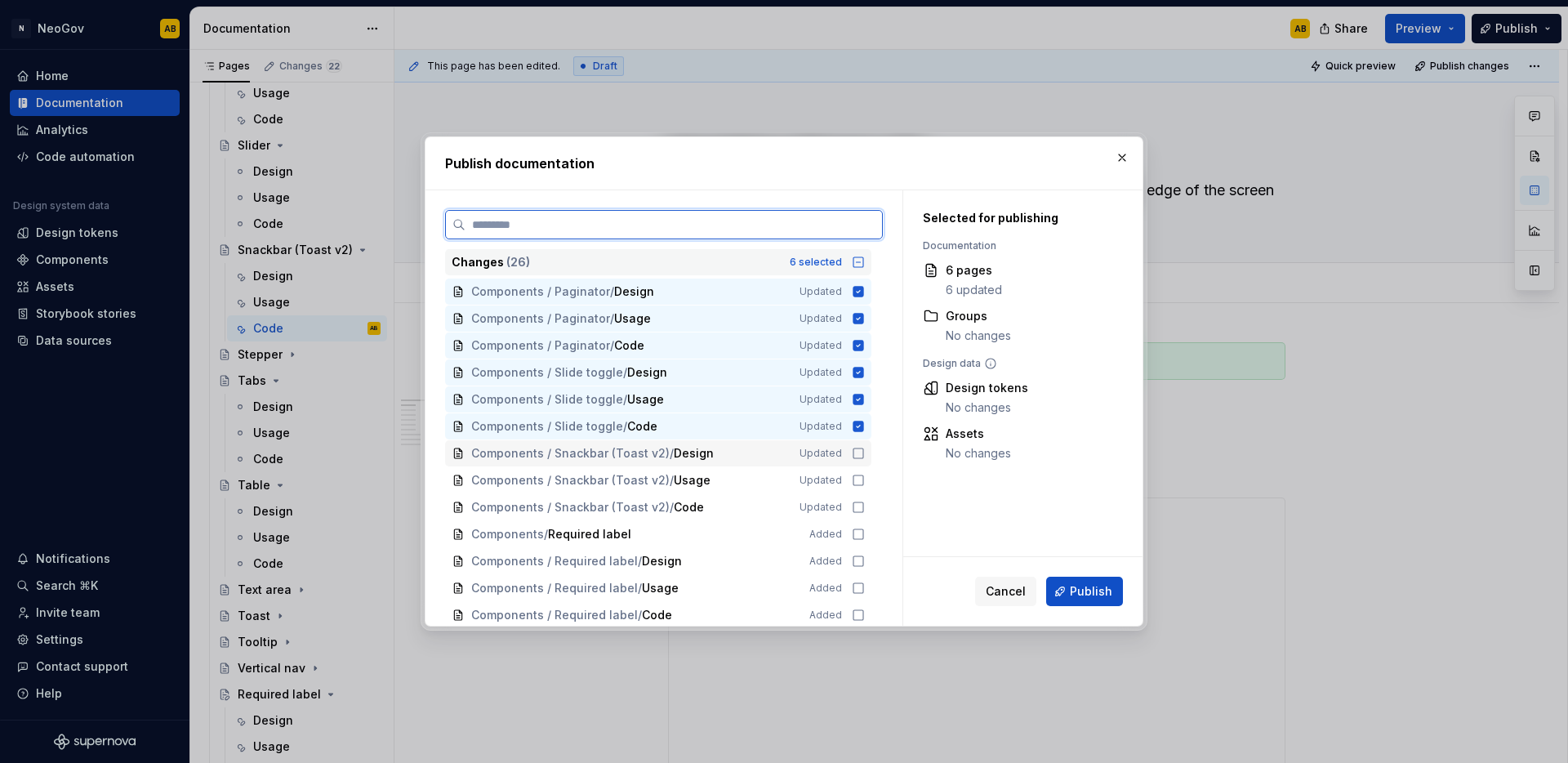
click at [854, 455] on icon at bounding box center [858, 453] width 13 height 13
click at [852, 474] on icon at bounding box center [858, 479] width 13 height 13
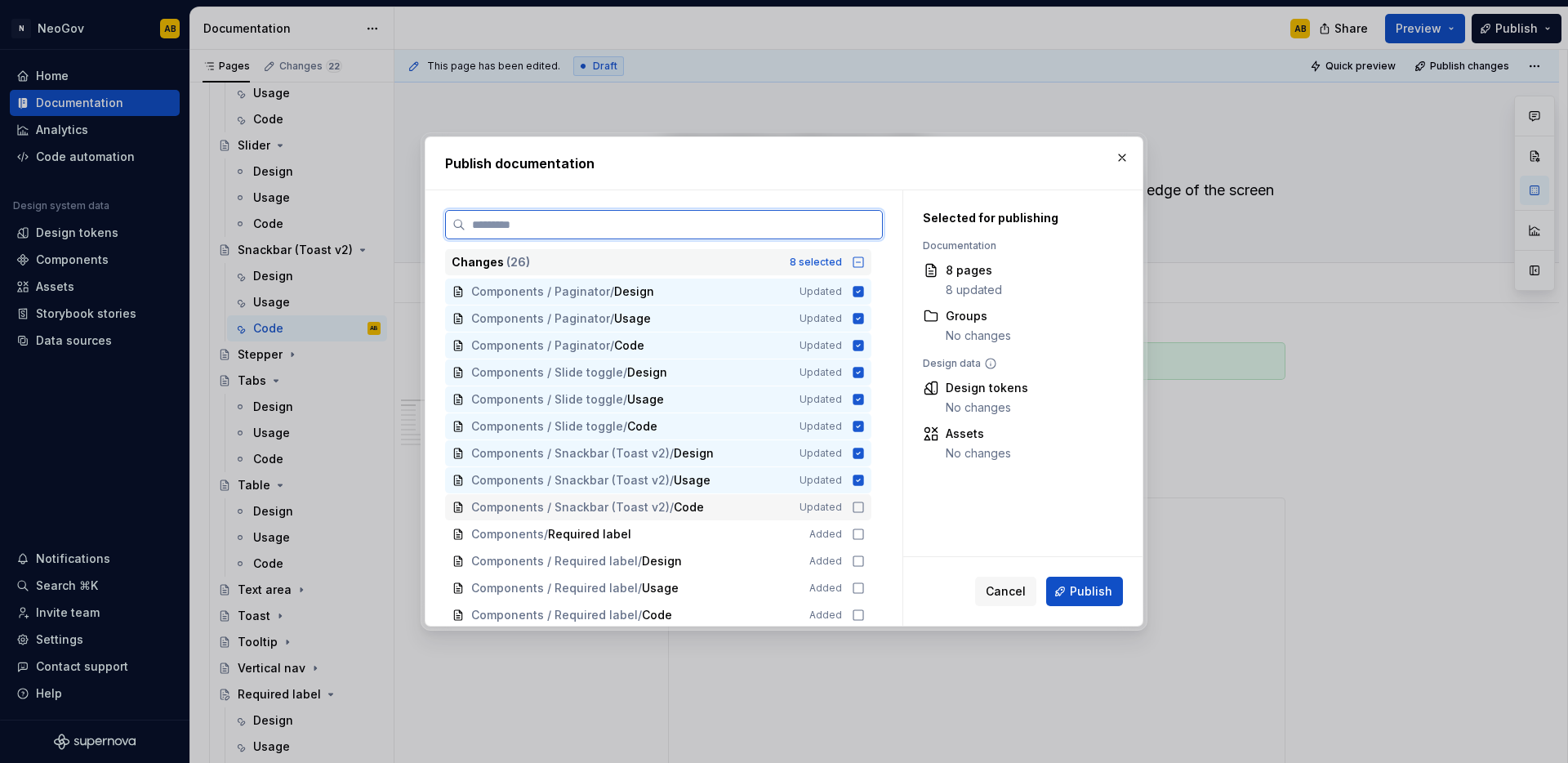
click at [854, 509] on icon at bounding box center [858, 507] width 13 height 13
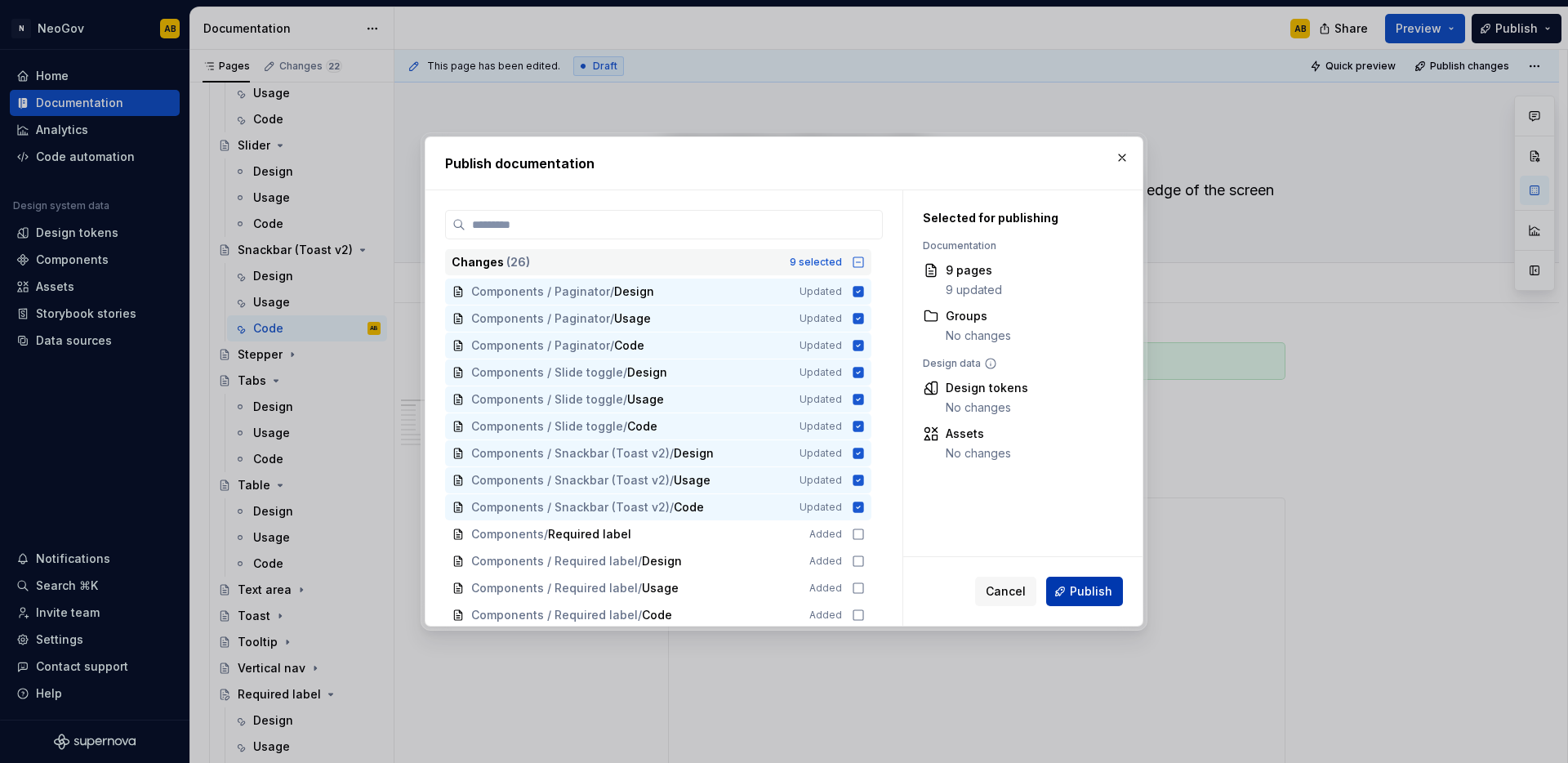
click at [1081, 593] on span "Publish" at bounding box center [1091, 591] width 43 height 16
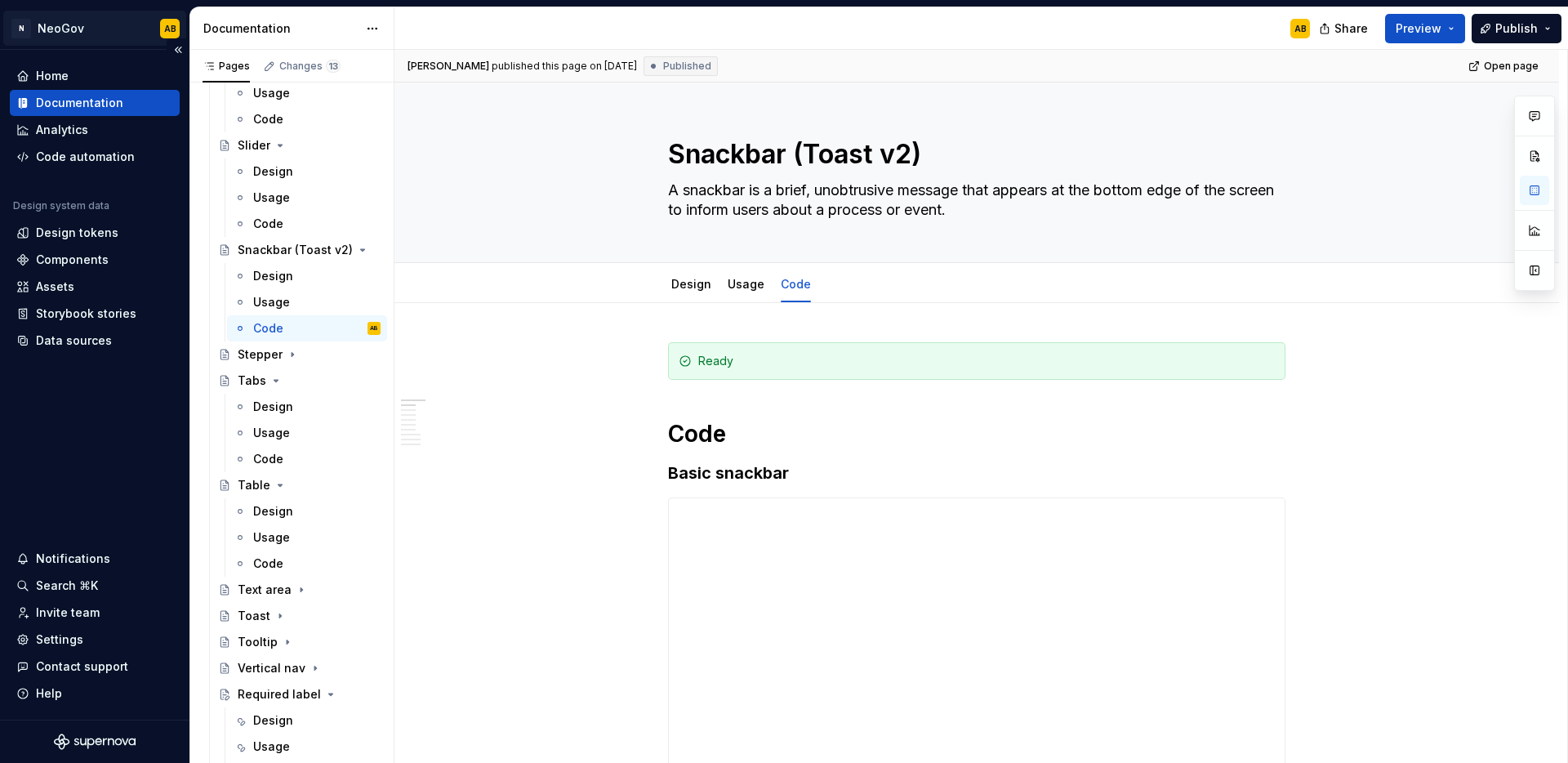
type textarea "*"
